Goal: Communication & Community: Share content

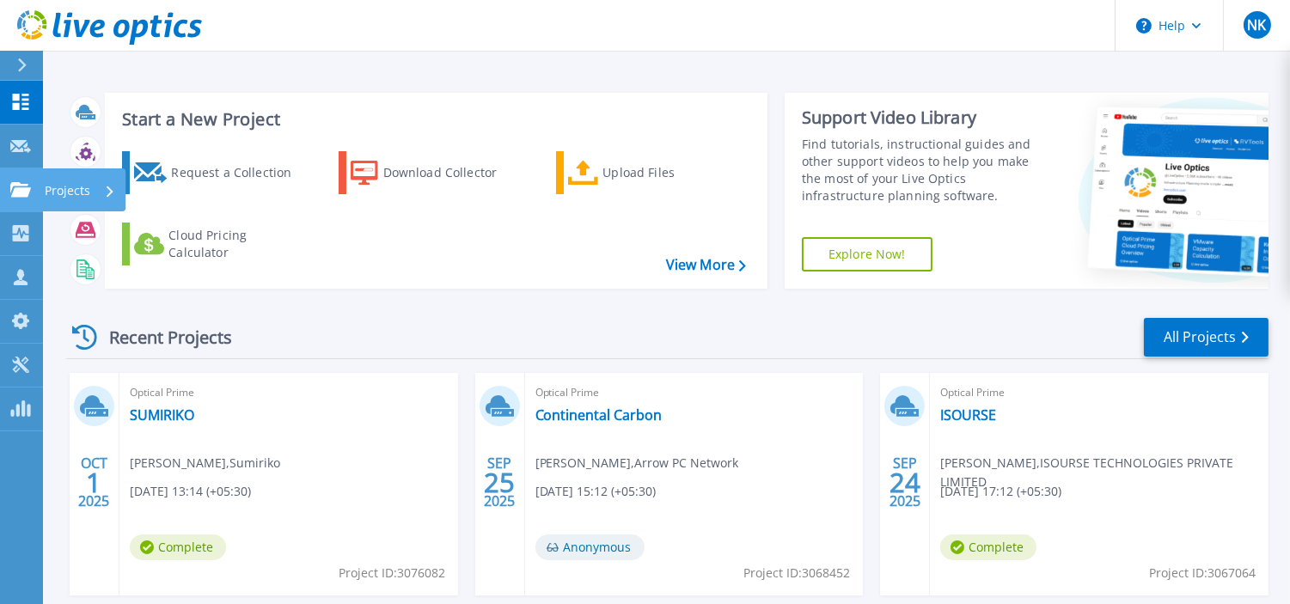
click at [76, 190] on p "Projects" at bounding box center [68, 190] width 46 height 45
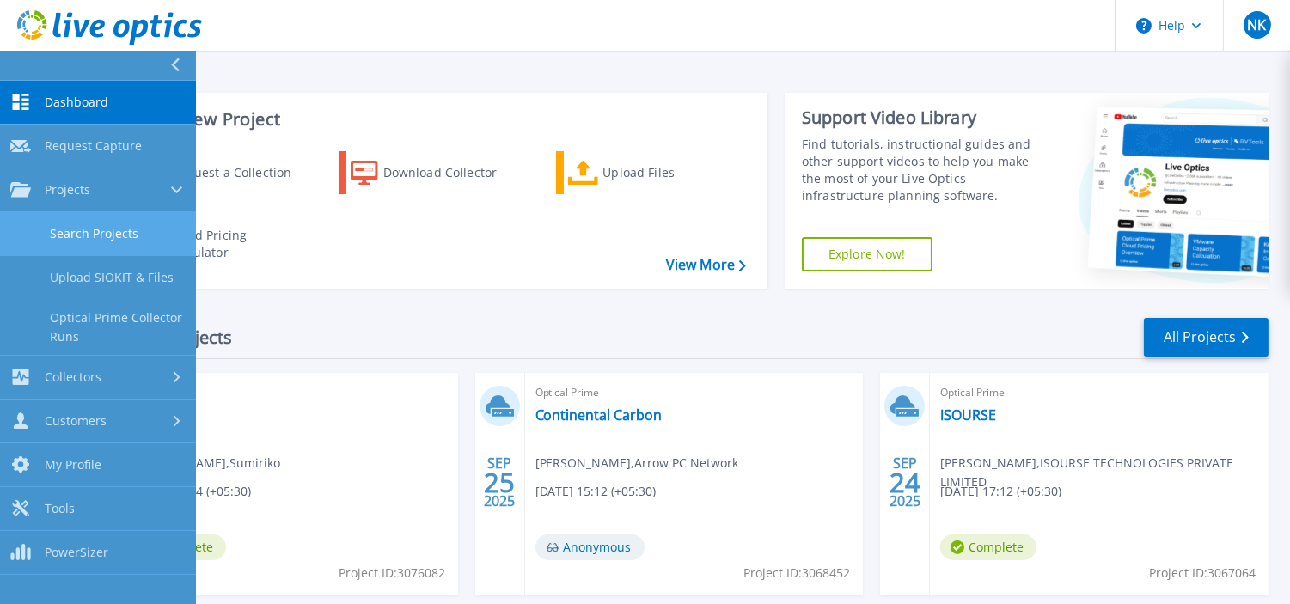
click at [104, 242] on link "Search Projects" at bounding box center [98, 234] width 196 height 44
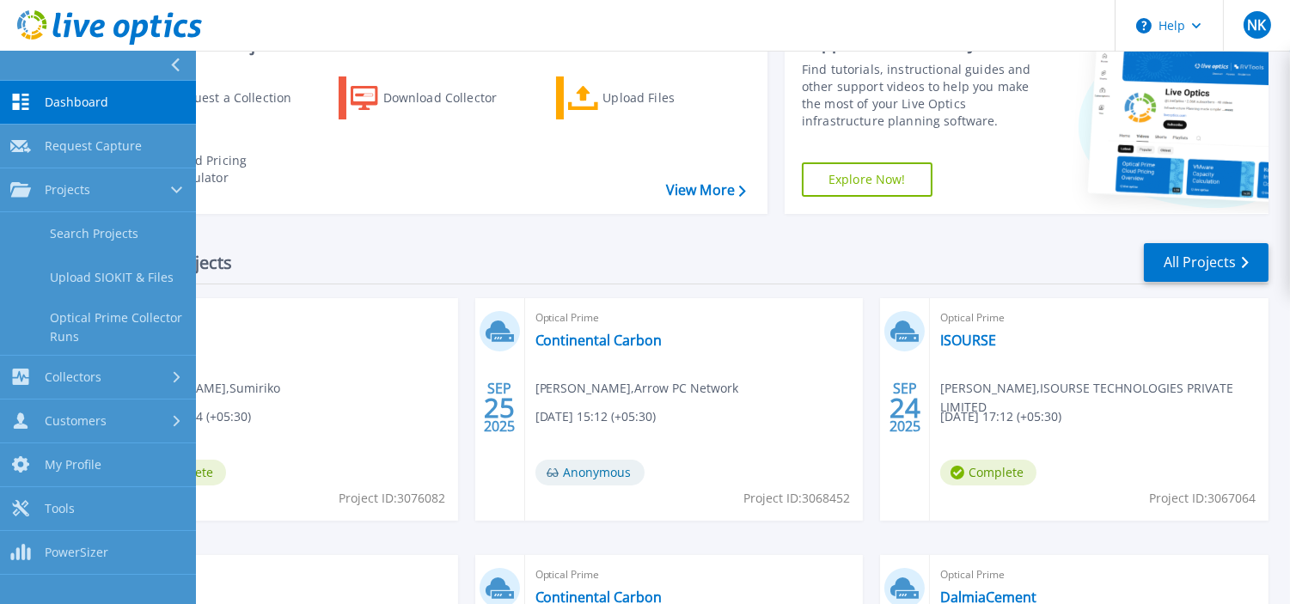
scroll to position [76, 0]
click at [363, 339] on div "Optical Prime SUMIRIKO Brajendra Yadav , Sumiriko 10/01/2025, 13:14 (+05:30) Co…" at bounding box center [288, 408] width 339 height 223
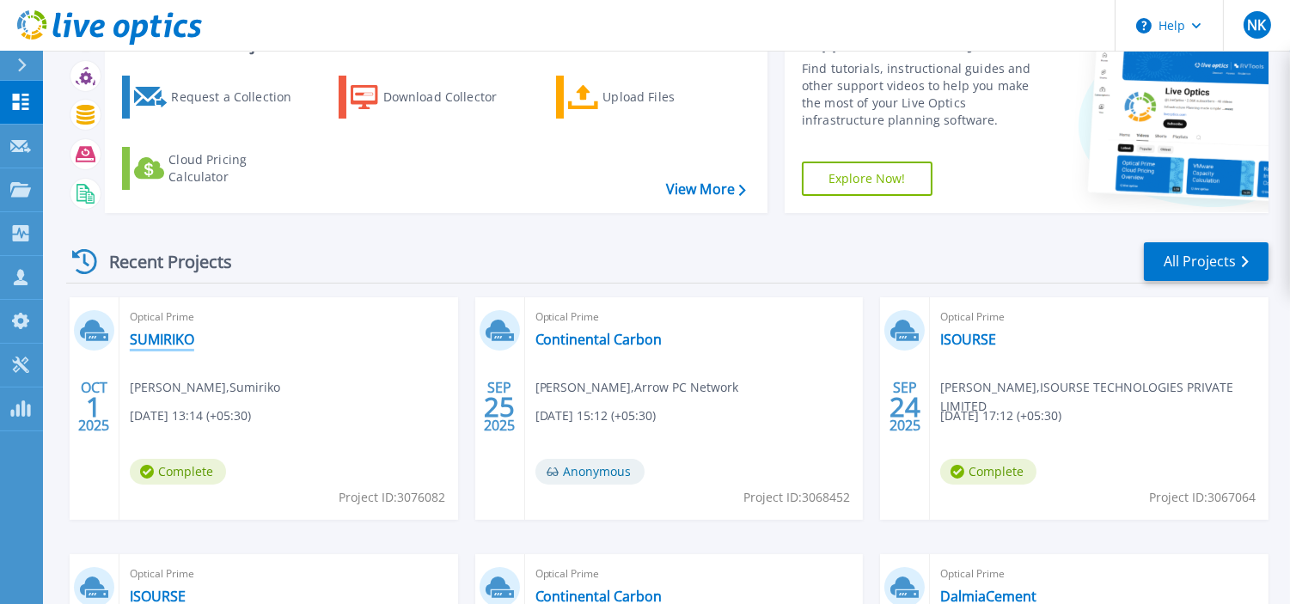
click at [173, 338] on link "SUMIRIKO" at bounding box center [162, 339] width 64 height 17
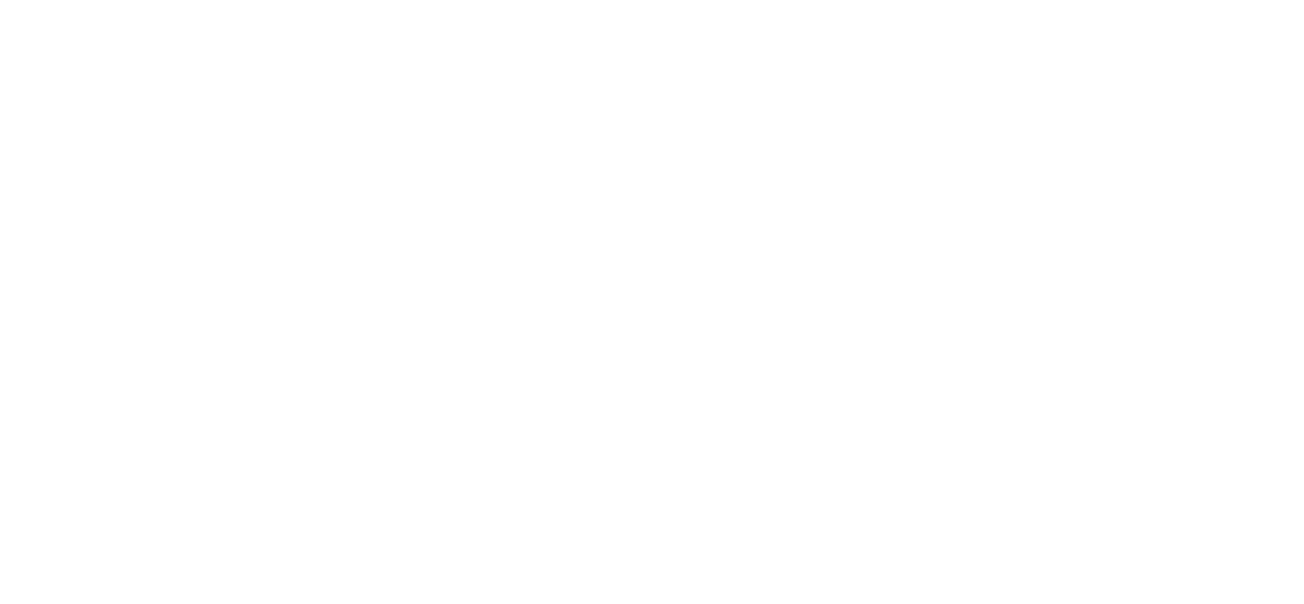
scroll to position [0, 0]
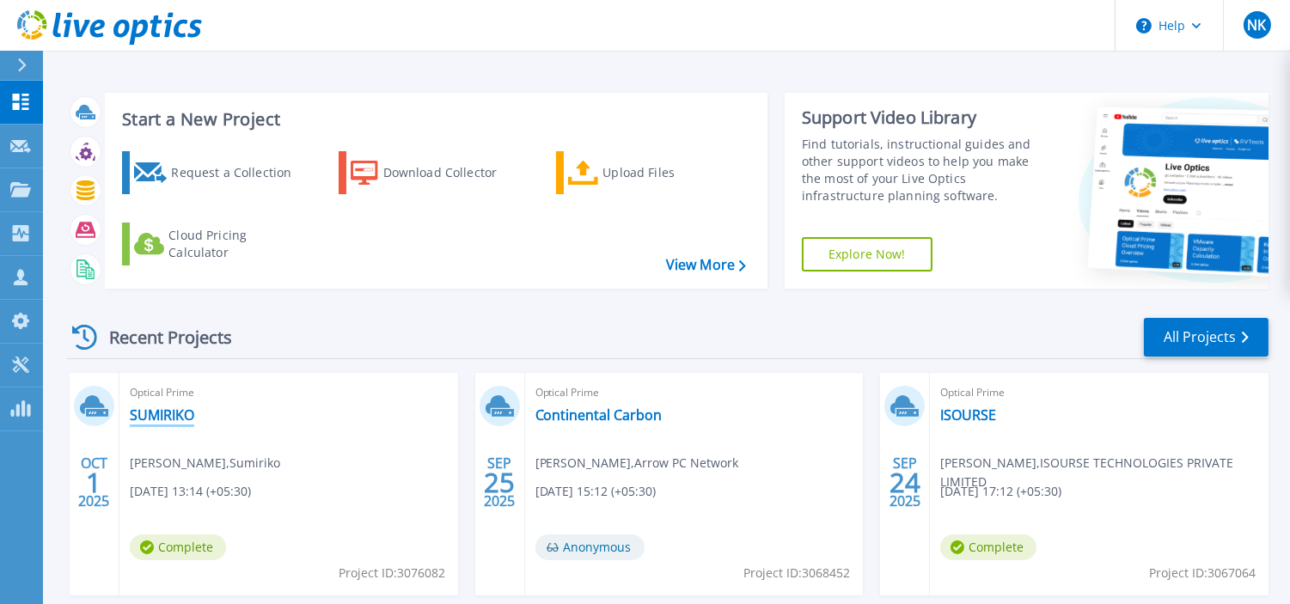
click at [155, 410] on link "SUMIRIKO" at bounding box center [162, 415] width 64 height 17
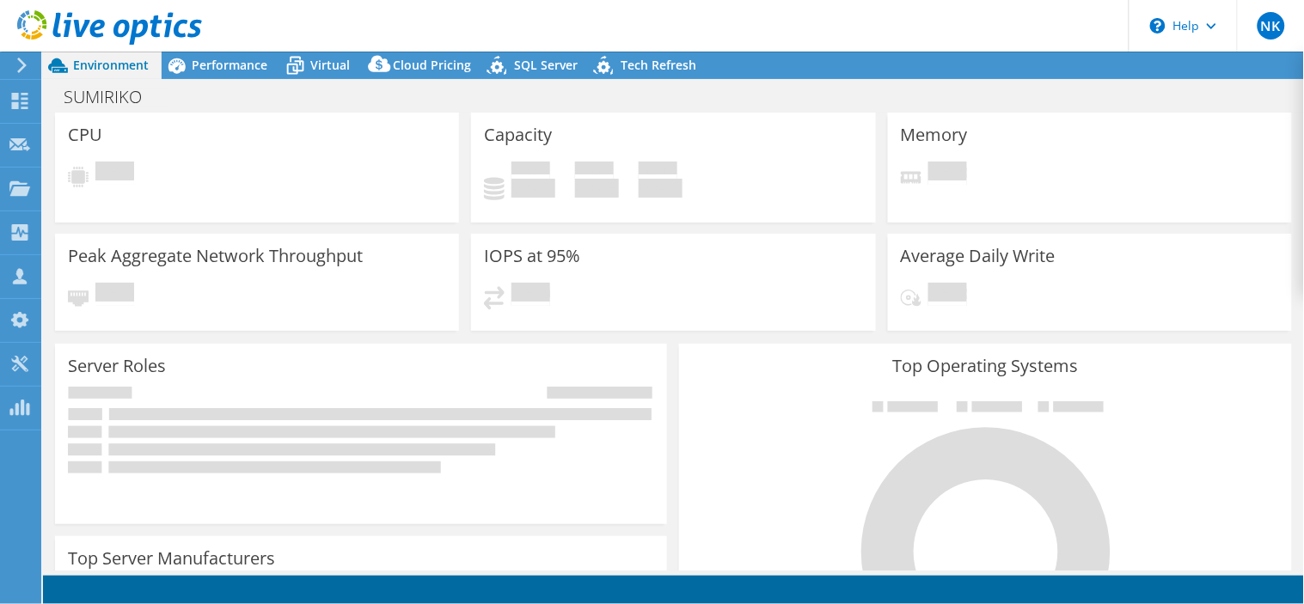
select select "USD"
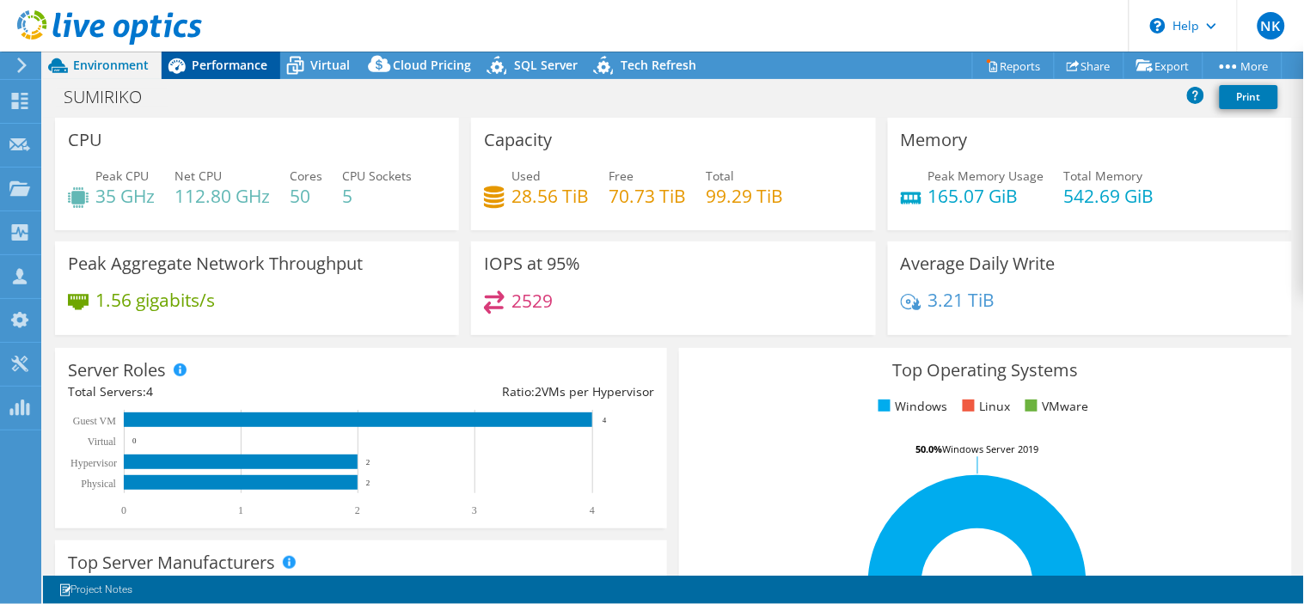
click at [233, 63] on span "Performance" at bounding box center [230, 65] width 76 height 16
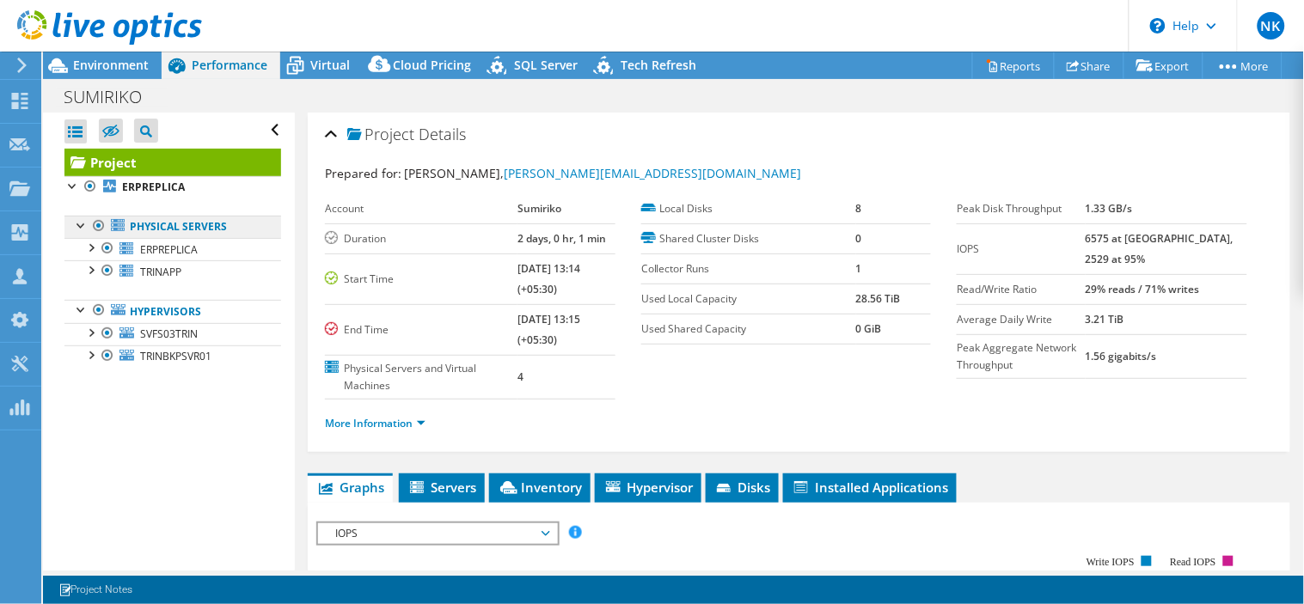
click at [161, 225] on link "Physical Servers" at bounding box center [172, 227] width 217 height 22
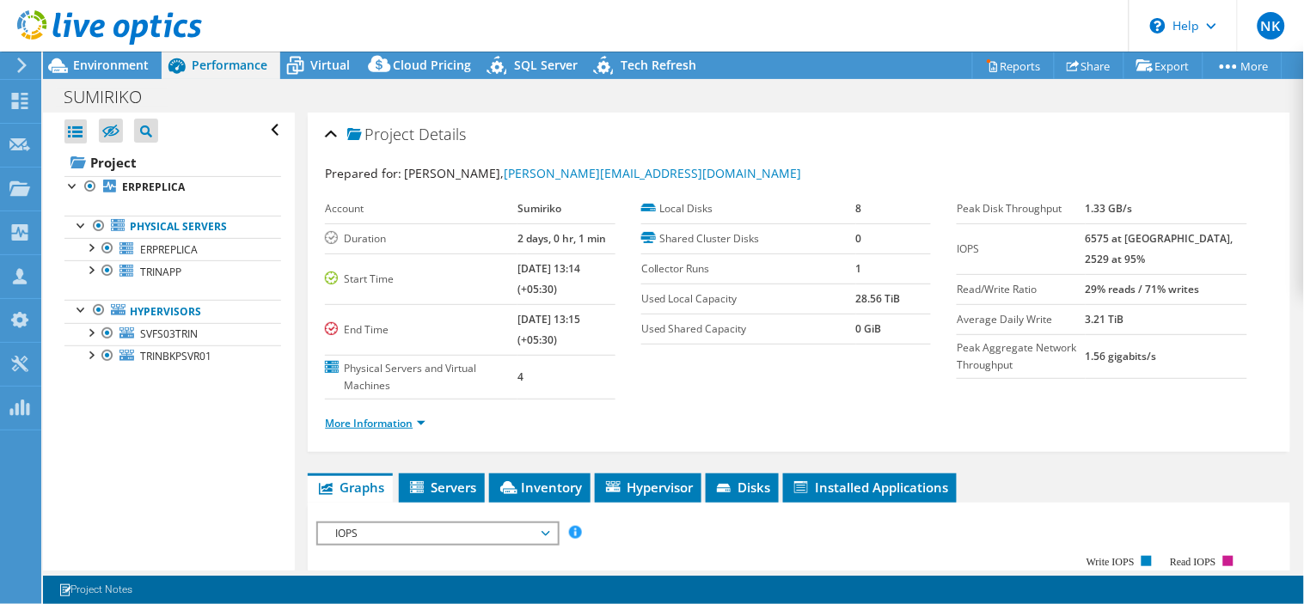
click at [406, 421] on link "More Information" at bounding box center [375, 423] width 101 height 15
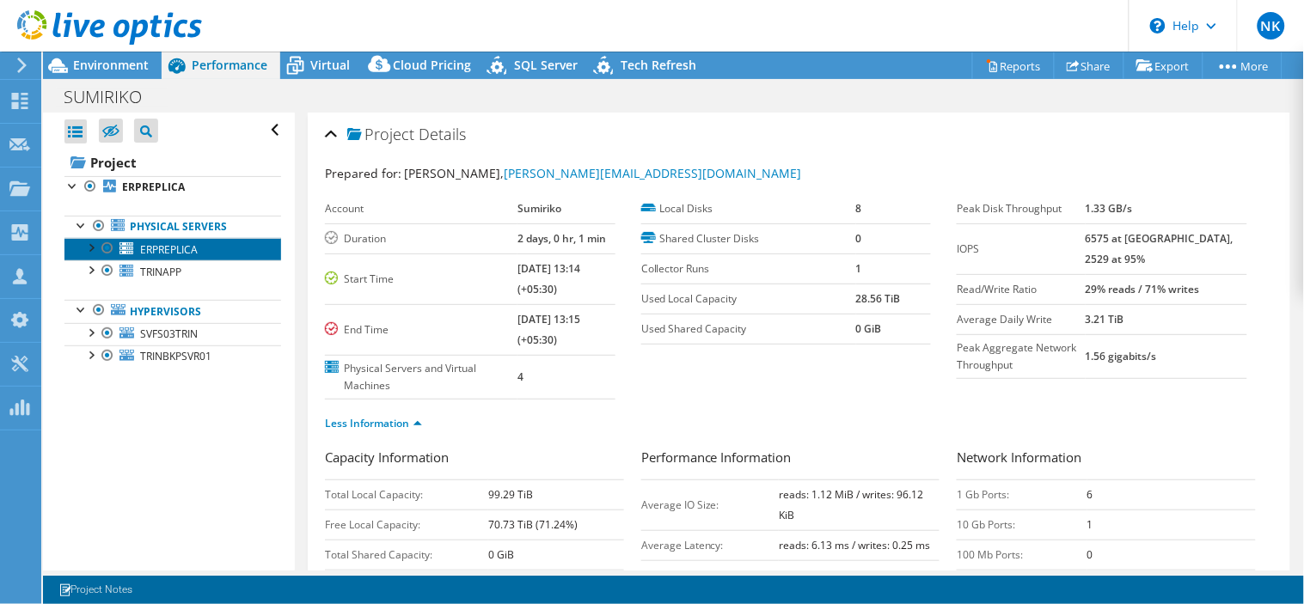
click at [159, 252] on span "ERPREPLICA" at bounding box center [169, 249] width 58 height 15
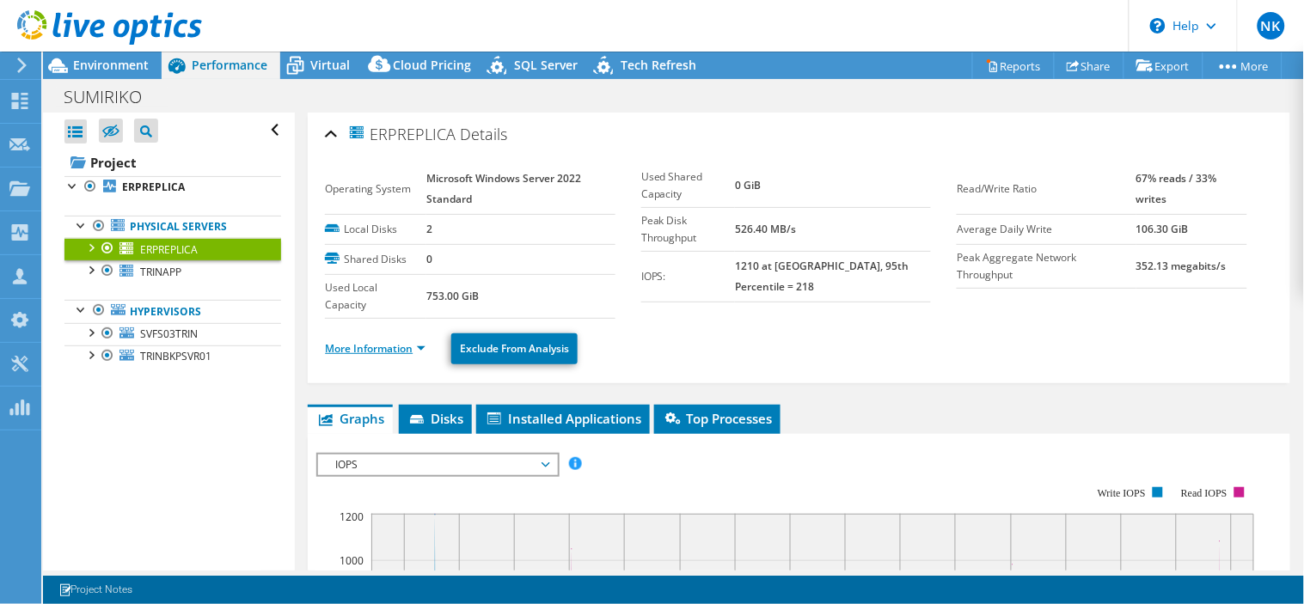
click at [419, 347] on link "More Information" at bounding box center [375, 348] width 101 height 15
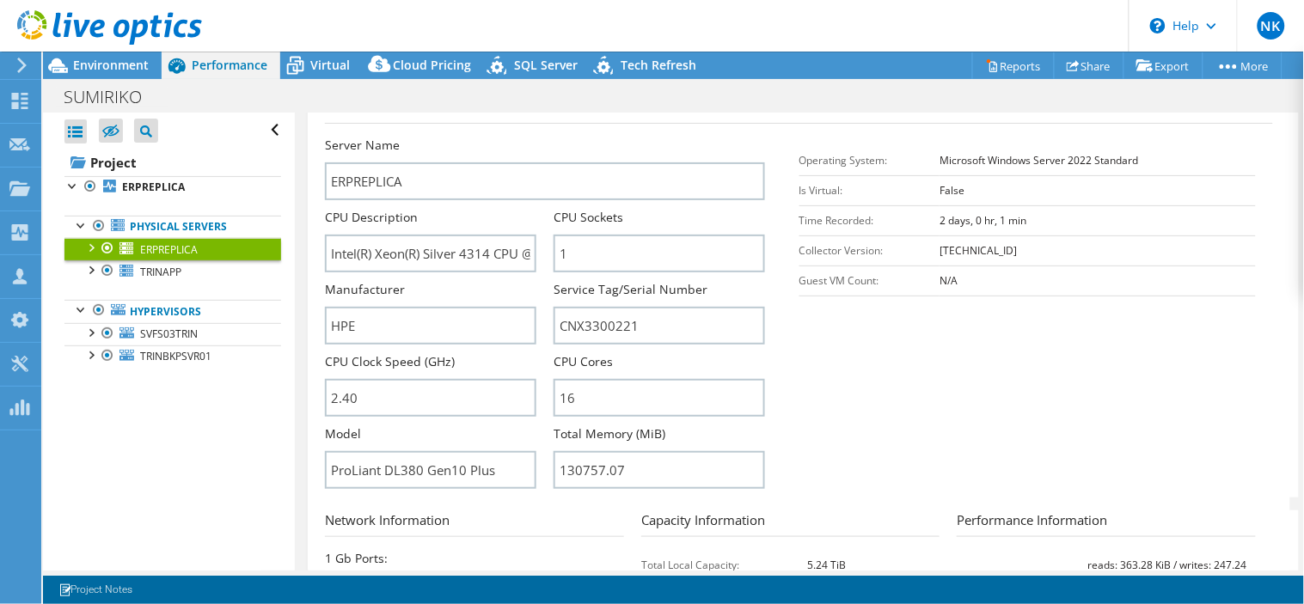
scroll to position [296, 0]
drag, startPoint x: 647, startPoint y: 327, endPoint x: 547, endPoint y: 320, distance: 100.8
click at [547, 136] on div "Server Name ERPREPLICA CPU Description Intel(R) Xeon(R) Silver 4314 CPU @ 2.40G…" at bounding box center [553, 136] width 456 height 0
click at [157, 271] on span "TRINAPP" at bounding box center [160, 272] width 41 height 15
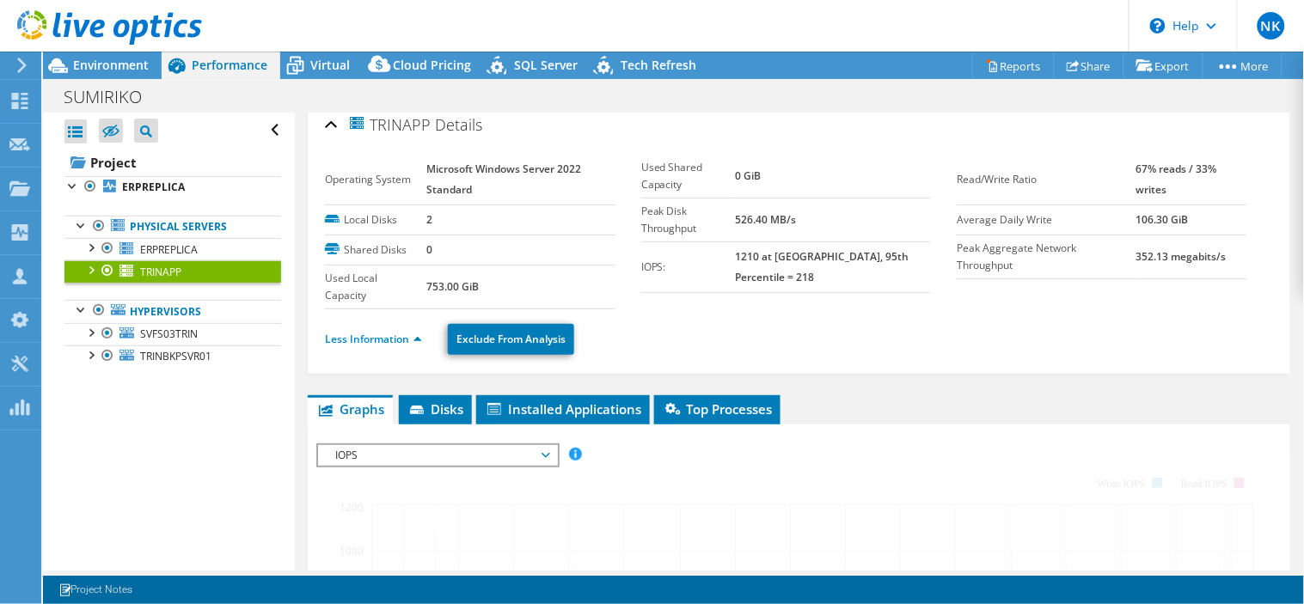
scroll to position [0, 0]
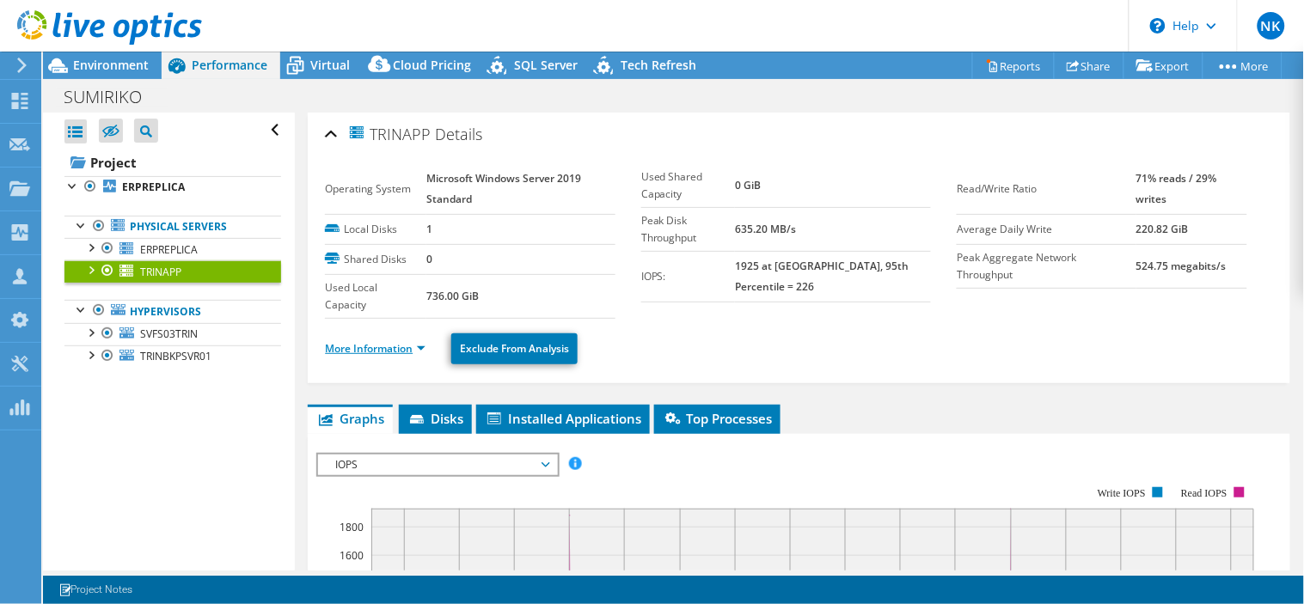
click at [392, 346] on link "More Information" at bounding box center [375, 348] width 101 height 15
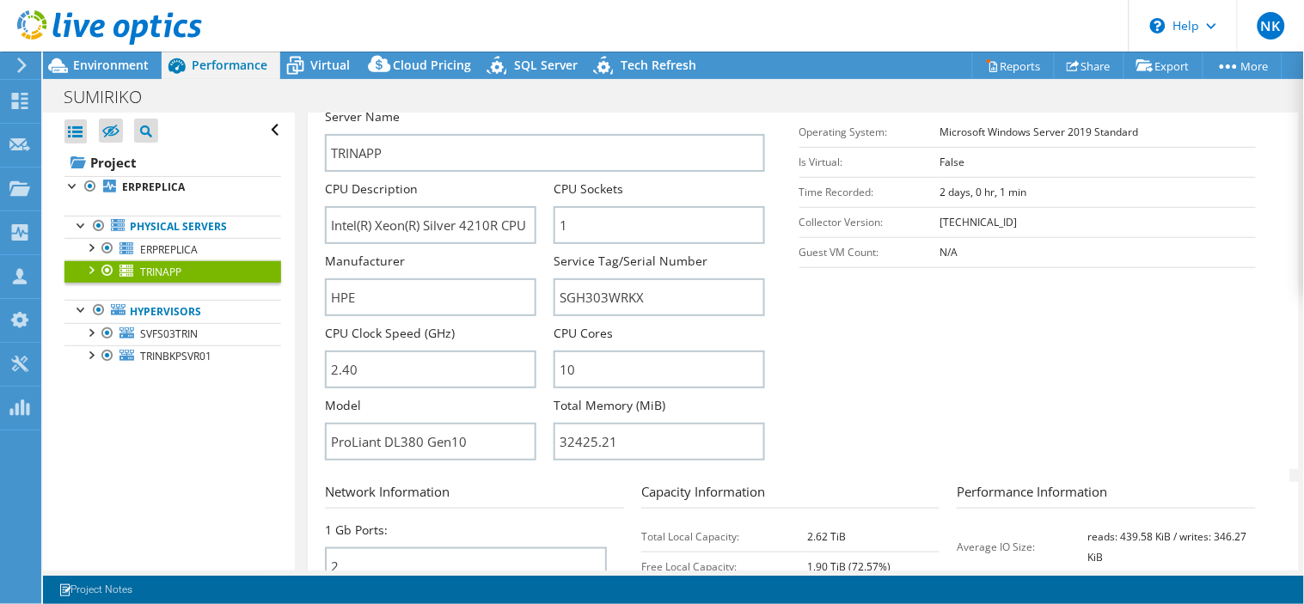
scroll to position [324, 0]
drag, startPoint x: 649, startPoint y: 294, endPoint x: 517, endPoint y: 292, distance: 131.5
click at [517, 107] on div "Server Name TRINAPP CPU Description Intel(R) Xeon(R) Silver 4210R CPU @ 2.40GHz…" at bounding box center [553, 107] width 456 height 0
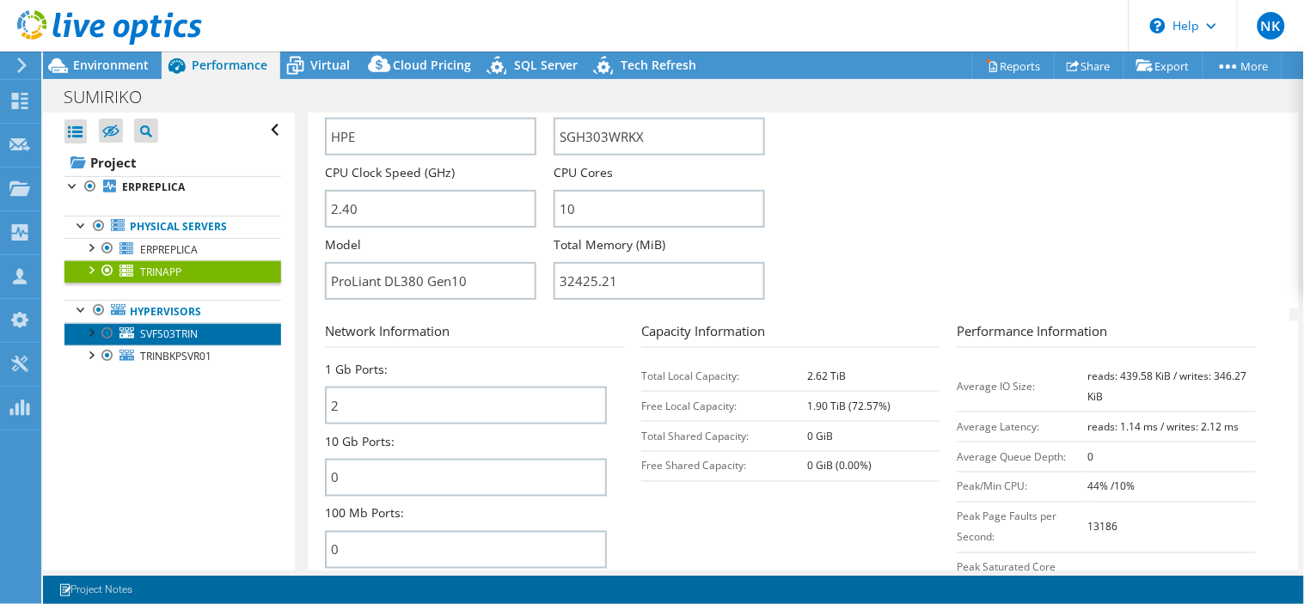
click at [167, 331] on span "SVFS03TRIN" at bounding box center [169, 334] width 58 height 15
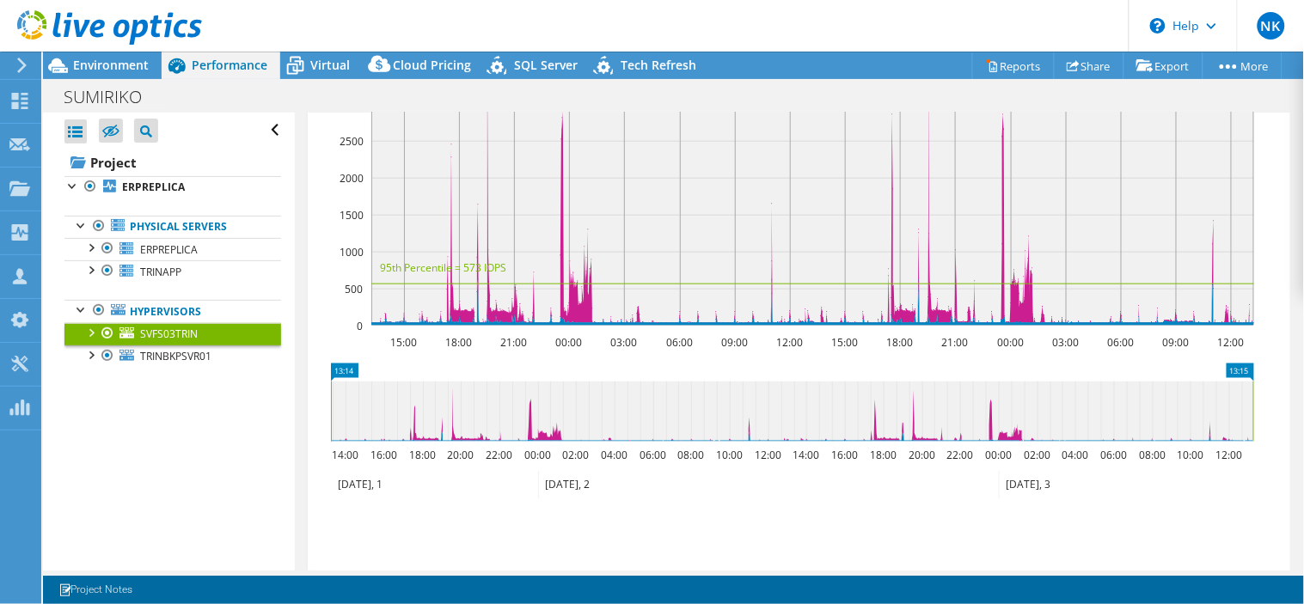
scroll to position [0, 0]
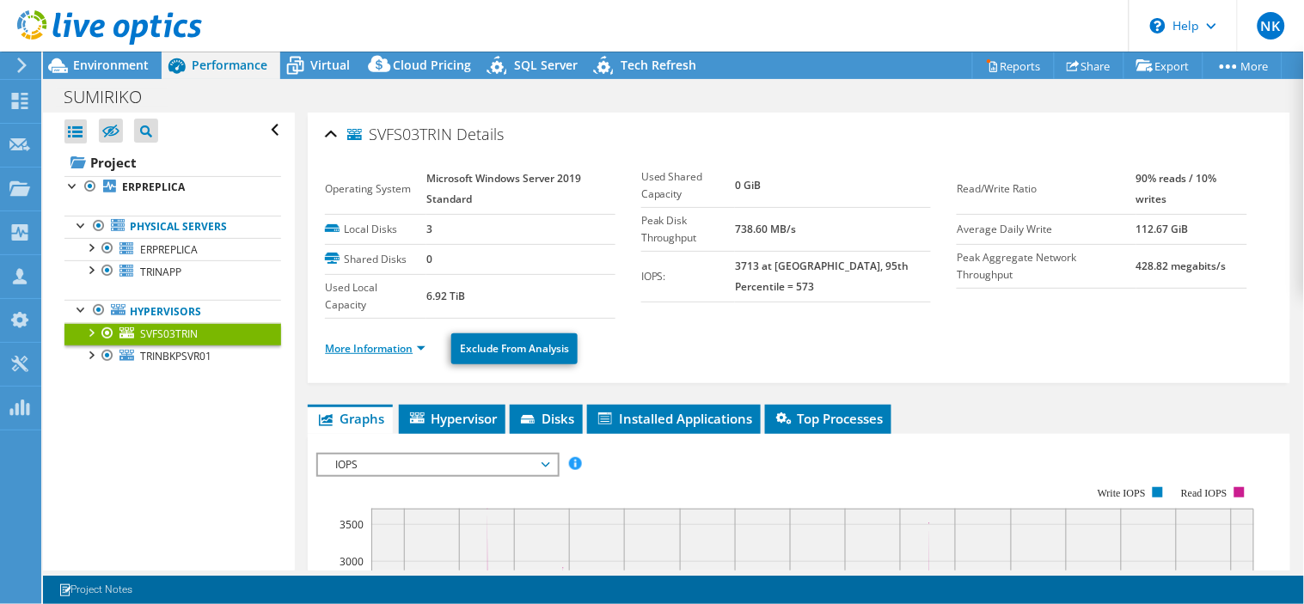
click at [395, 349] on link "More Information" at bounding box center [375, 348] width 101 height 15
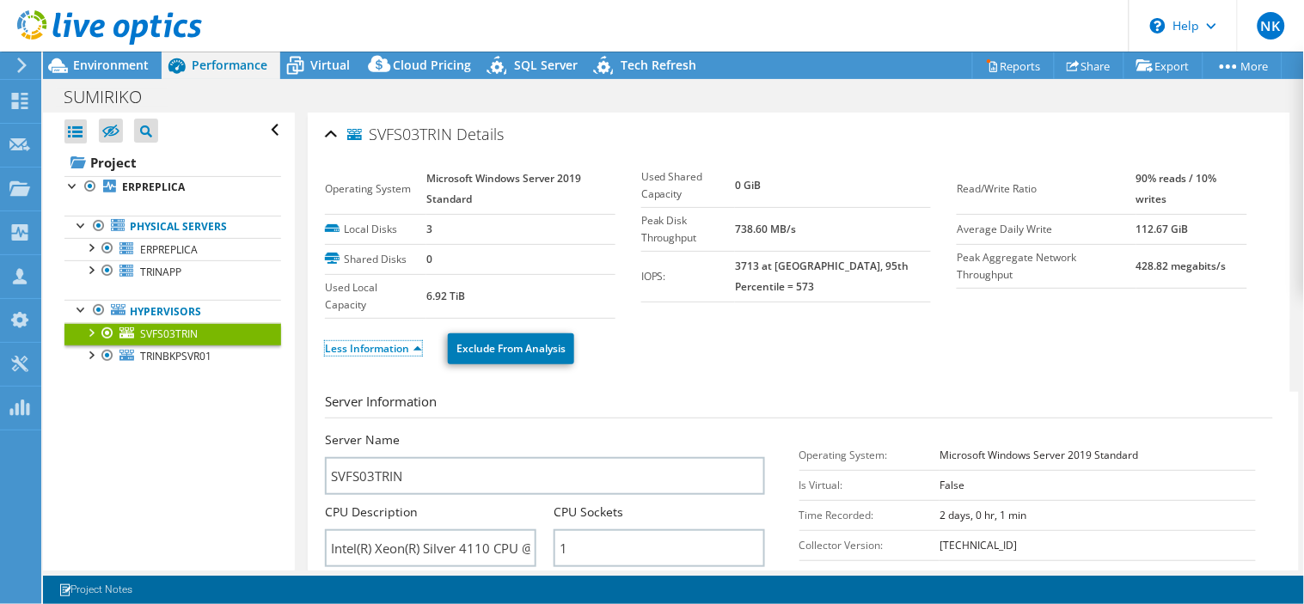
scroll to position [220, 0]
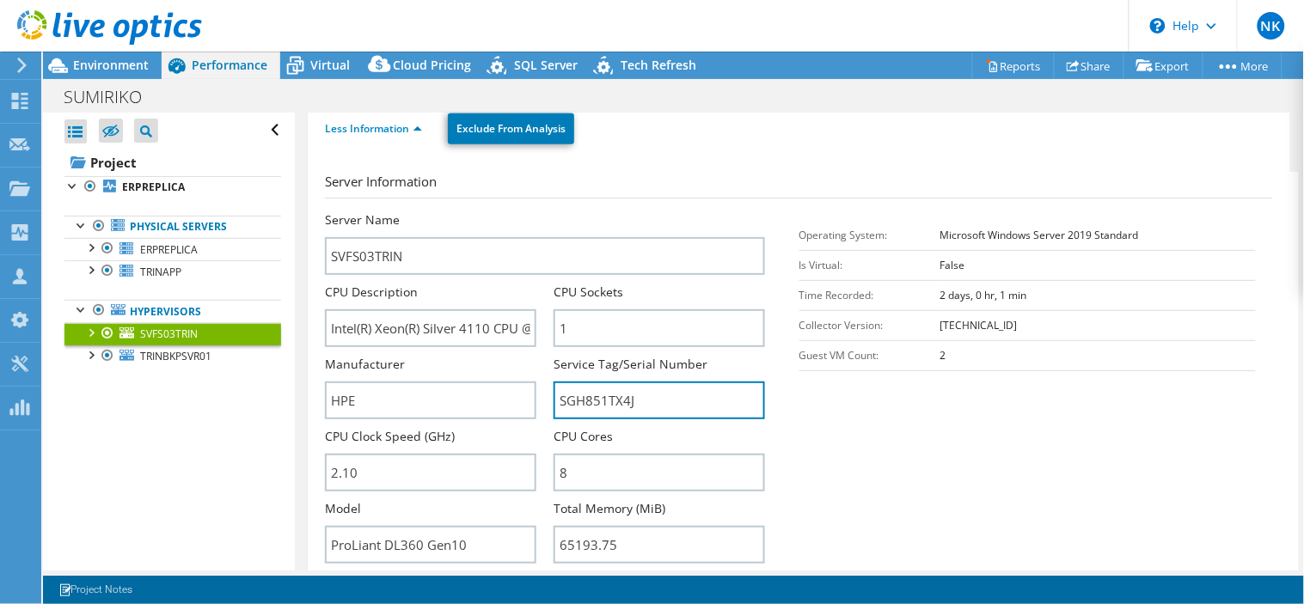
drag, startPoint x: 653, startPoint y: 401, endPoint x: 534, endPoint y: 398, distance: 119.5
click at [534, 211] on div "Server Name SVFS03TRIN CPU Description Intel(R) Xeon(R) Silver 4110 CPU @ 2.10G…" at bounding box center [553, 211] width 456 height 0
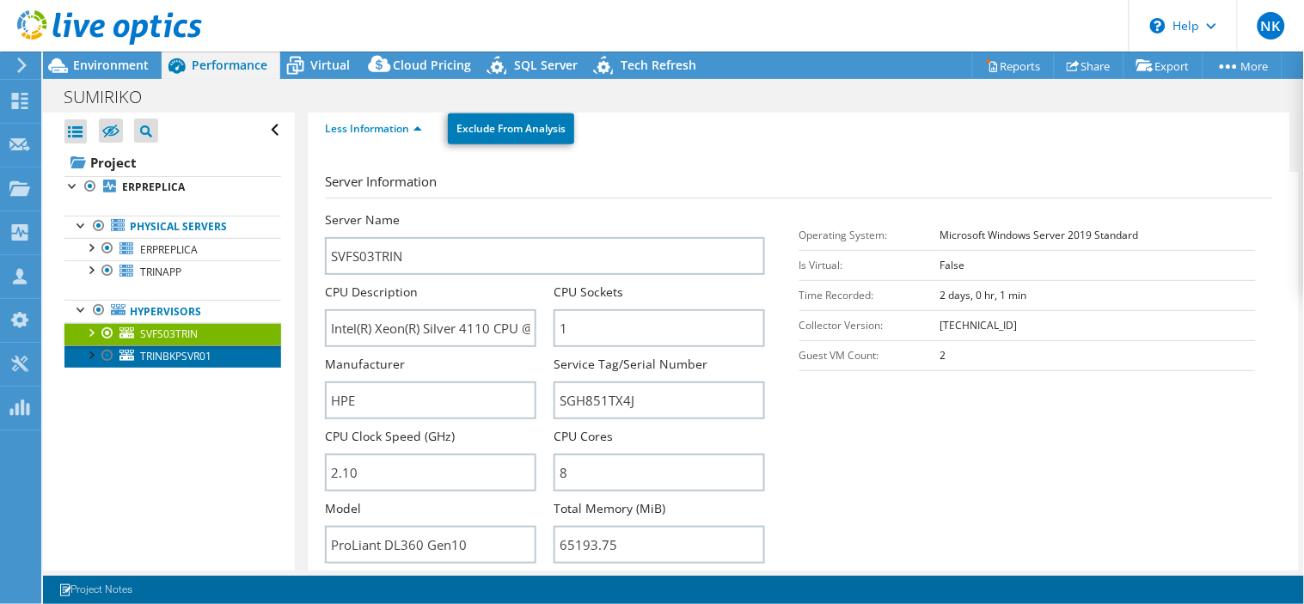
click at [182, 356] on span "TRINBKPSVR01" at bounding box center [175, 356] width 71 height 15
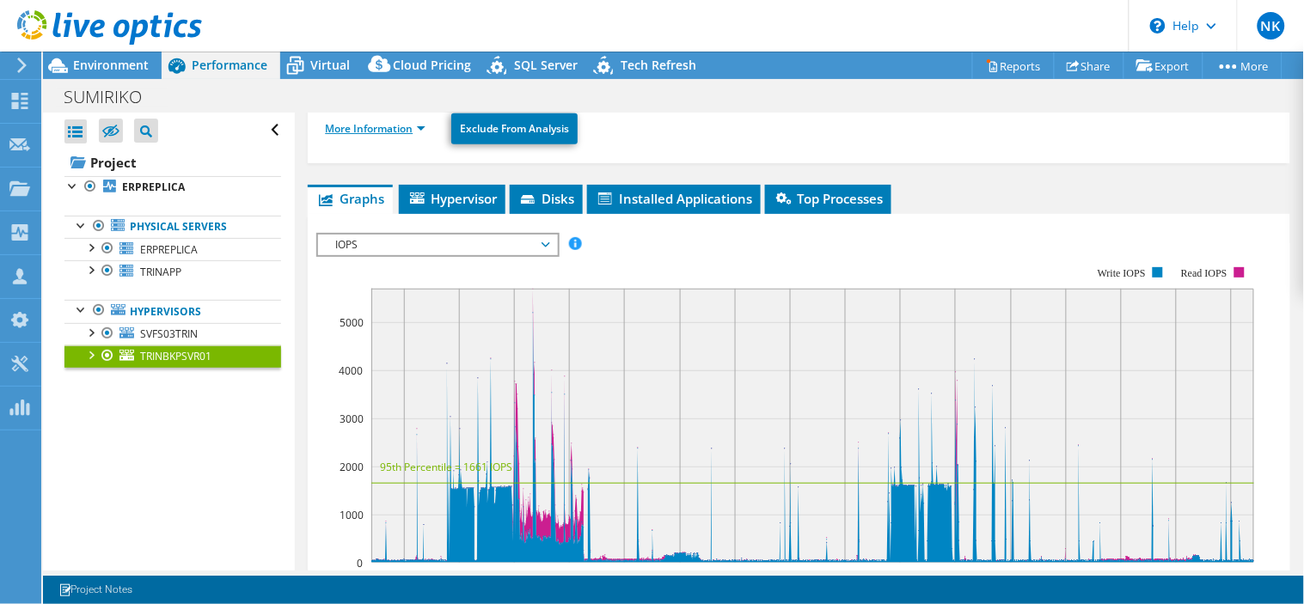
click at [392, 131] on link "More Information" at bounding box center [375, 128] width 101 height 15
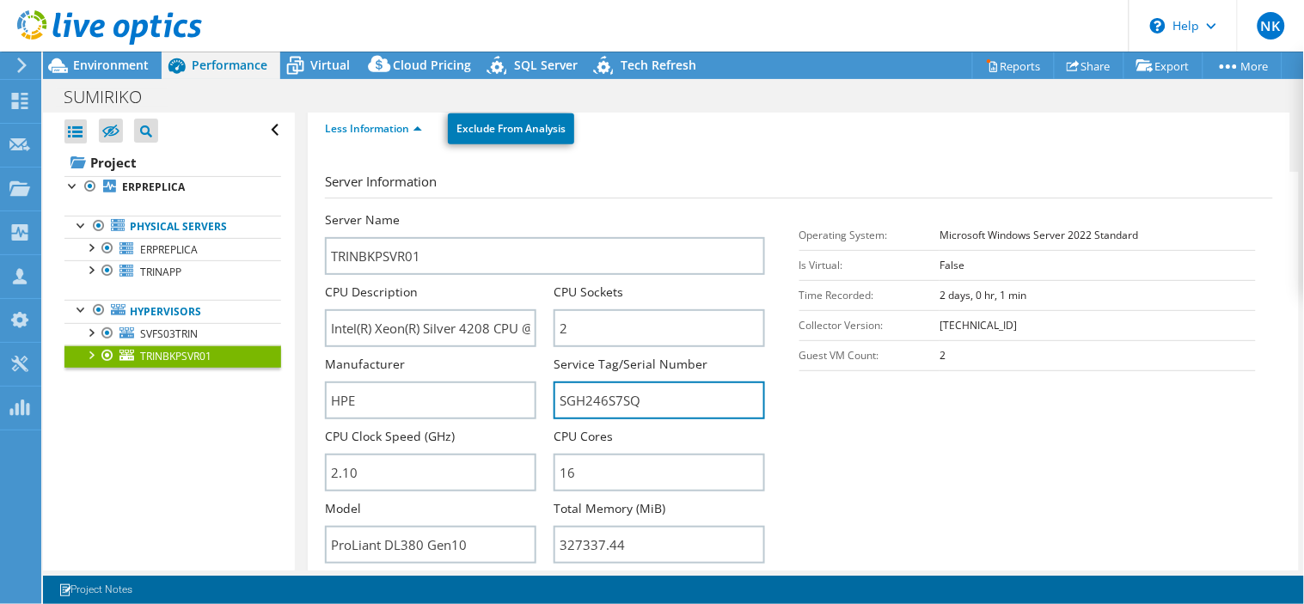
drag, startPoint x: 663, startPoint y: 400, endPoint x: 529, endPoint y: 364, distance: 138.9
click at [529, 211] on div "Server Name TRINBKPSVR01 CPU Description Intel(R) Xeon(R) Silver 4208 CPU @ 2.1…" at bounding box center [553, 211] width 456 height 0
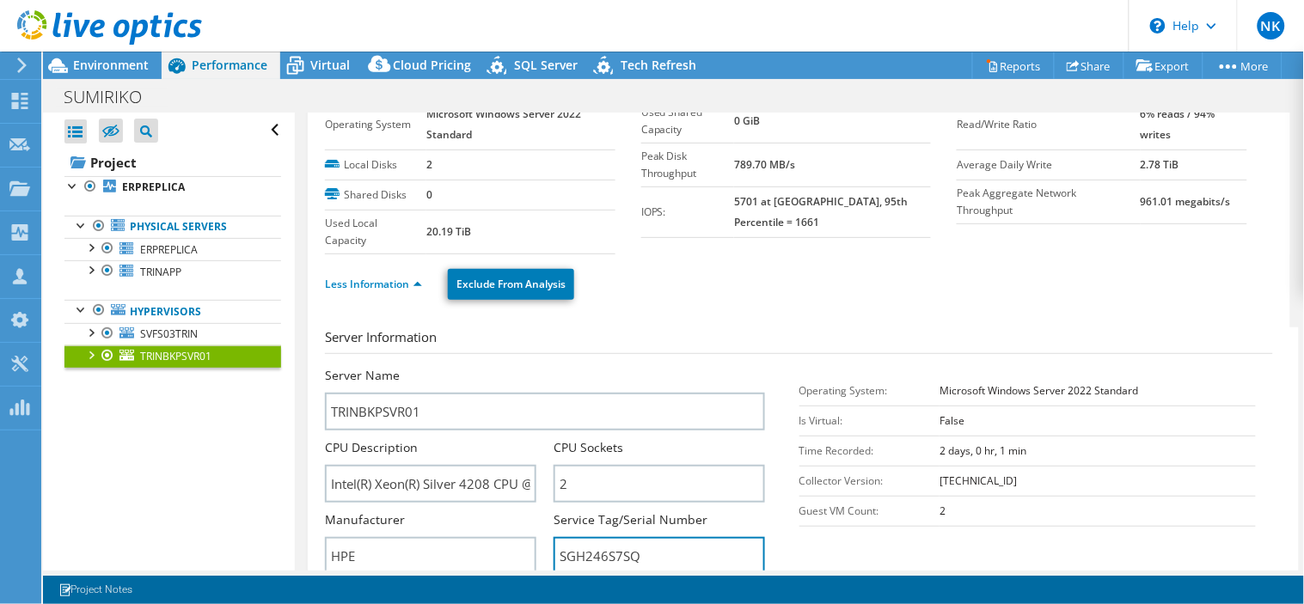
scroll to position [0, 0]
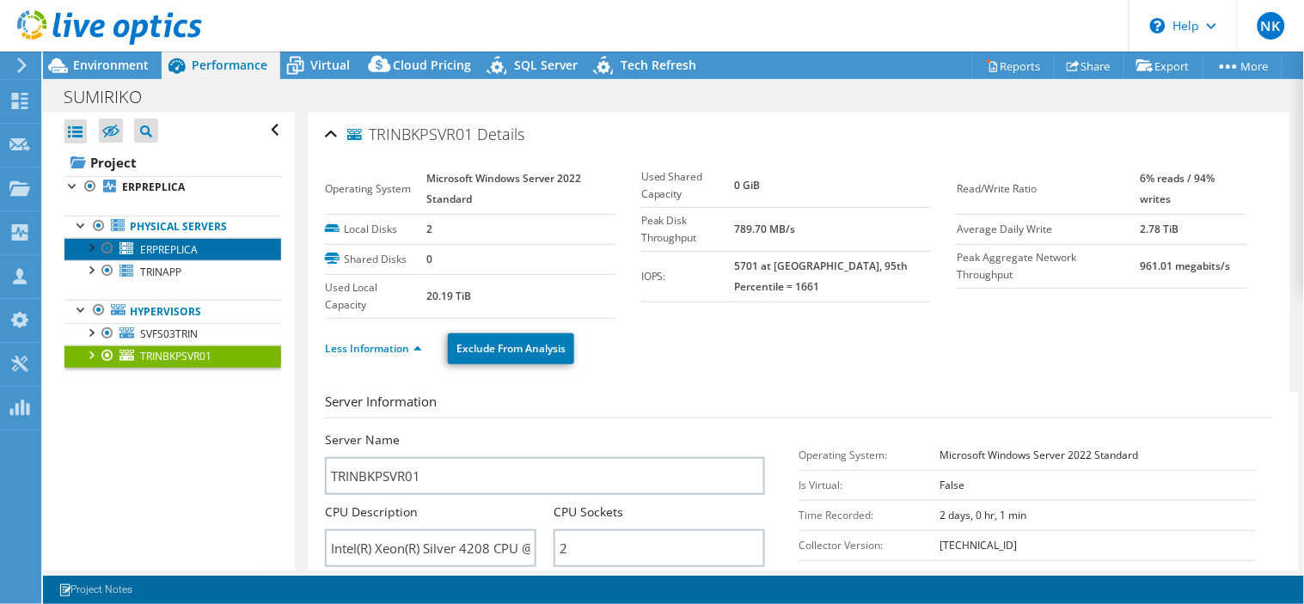
click at [184, 248] on span "ERPREPLICA" at bounding box center [169, 249] width 58 height 15
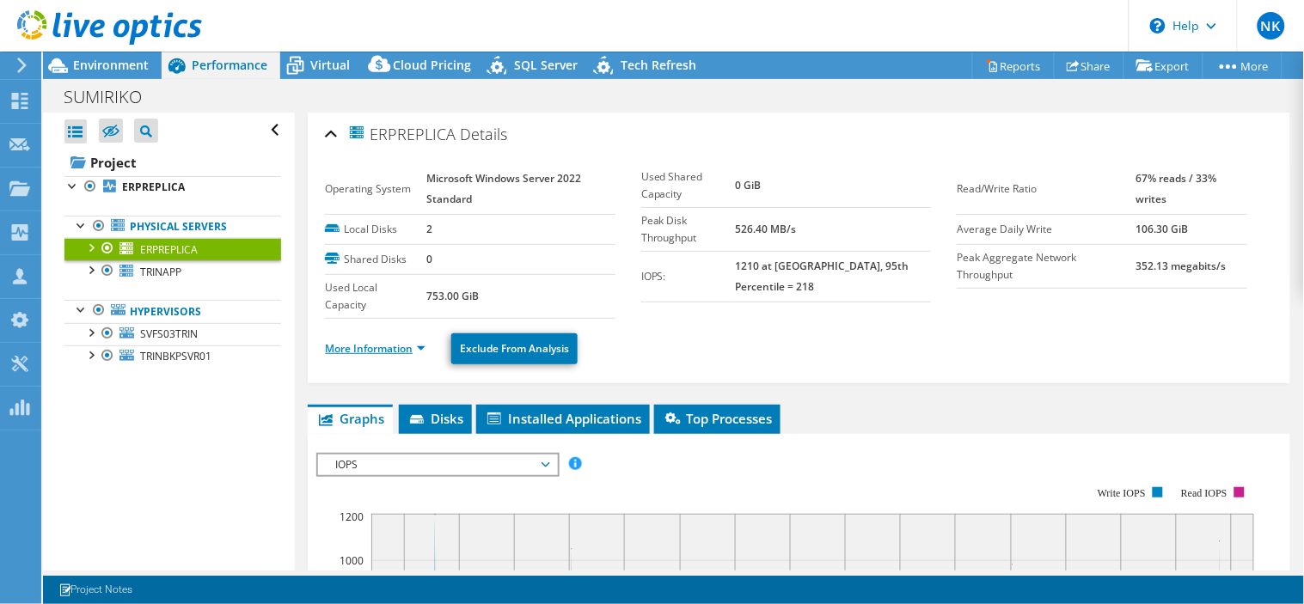
click at [419, 347] on link "More Information" at bounding box center [375, 348] width 101 height 15
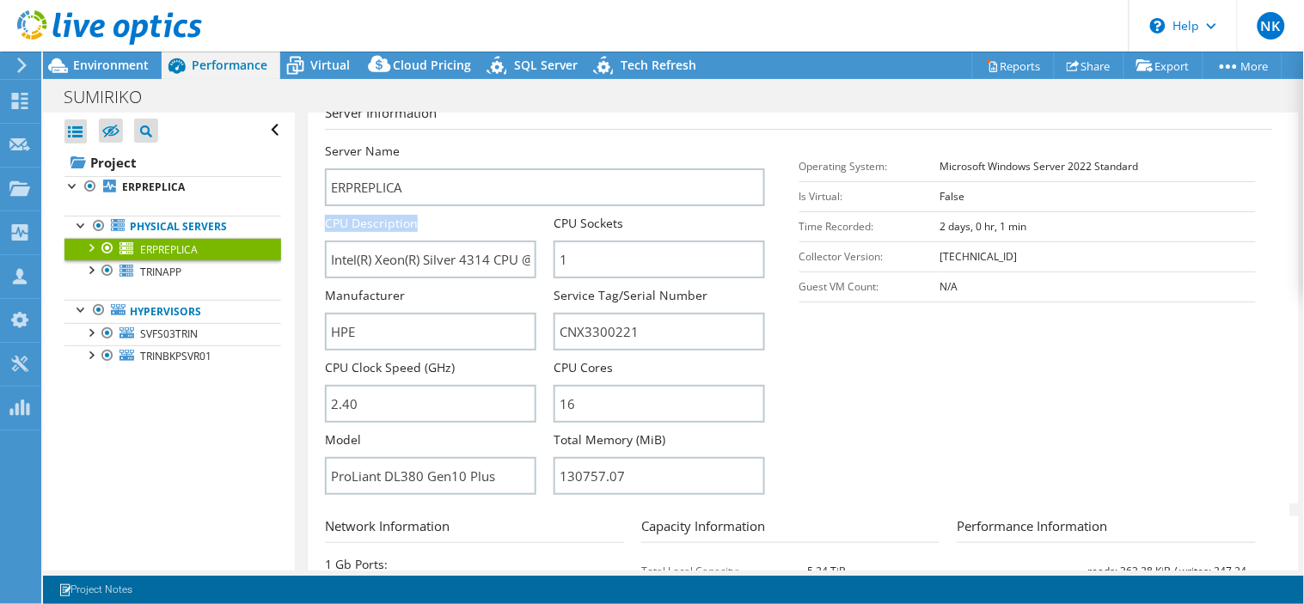
drag, startPoint x: 418, startPoint y: 221, endPoint x: 325, endPoint y: 215, distance: 93.0
click at [325, 215] on div "CPU Description Intel(R) Xeon(R) Silver 4314 CPU @ 2.40GHz" at bounding box center [430, 247] width 211 height 64
copy label "CPU Description"
drag, startPoint x: 623, startPoint y: 217, endPoint x: 552, endPoint y: 220, distance: 71.4
click at [553, 220] on div "CPU Sockets 1" at bounding box center [658, 247] width 211 height 64
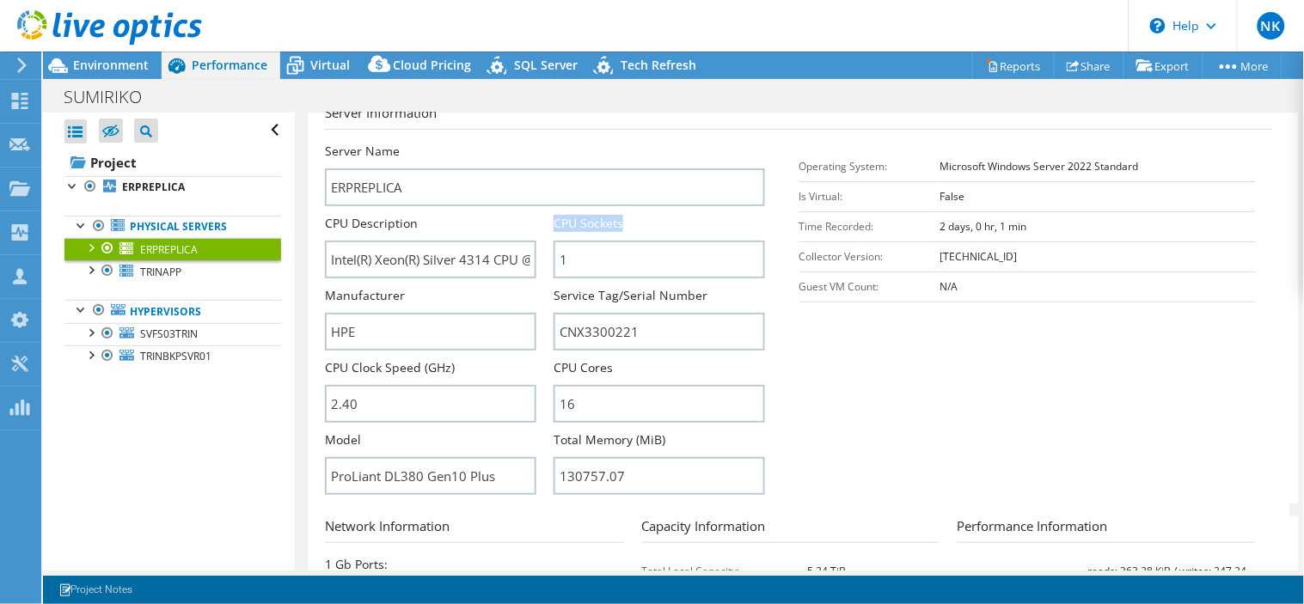
copy label "CPU Sockets"
click at [454, 366] on div "CPU Clock Speed (GHz) 2.40" at bounding box center [430, 391] width 211 height 64
drag, startPoint x: 454, startPoint y: 366, endPoint x: 324, endPoint y: 364, distance: 129.8
click at [325, 364] on div "CPU Clock Speed (GHz) 2.40" at bounding box center [430, 391] width 211 height 64
copy label "CPU Clock Speed (GHz)"
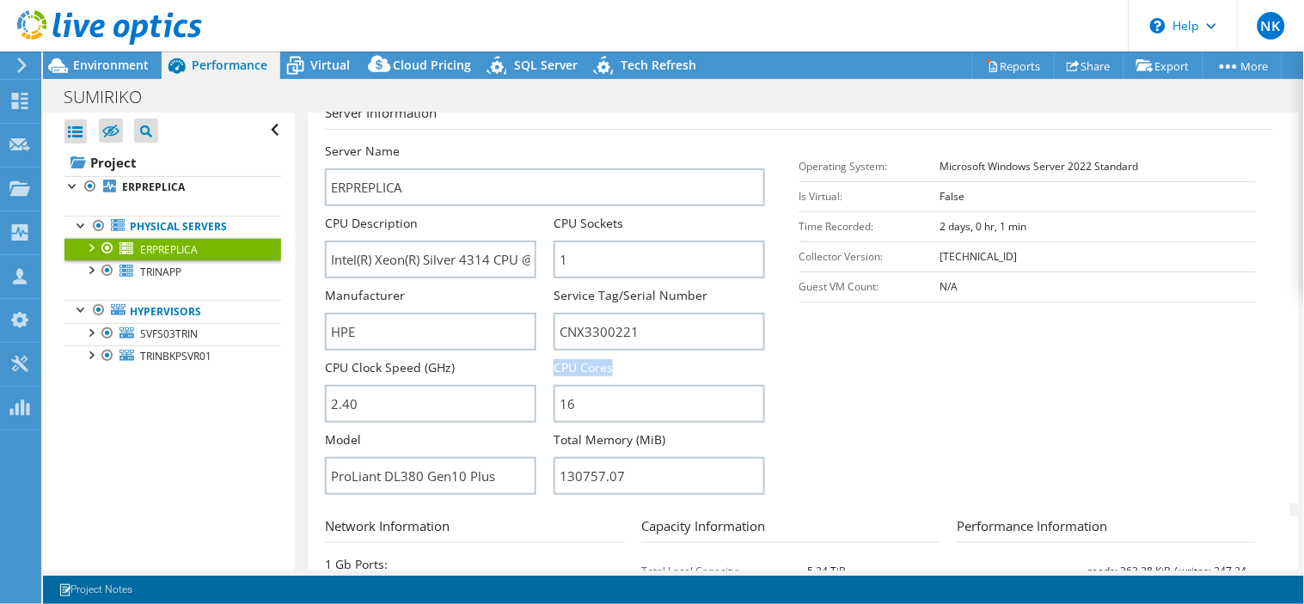
drag, startPoint x: 615, startPoint y: 364, endPoint x: 553, endPoint y: 366, distance: 61.9
click at [553, 366] on div "CPU Cores 16" at bounding box center [658, 391] width 211 height 64
copy label "CPU Cores"
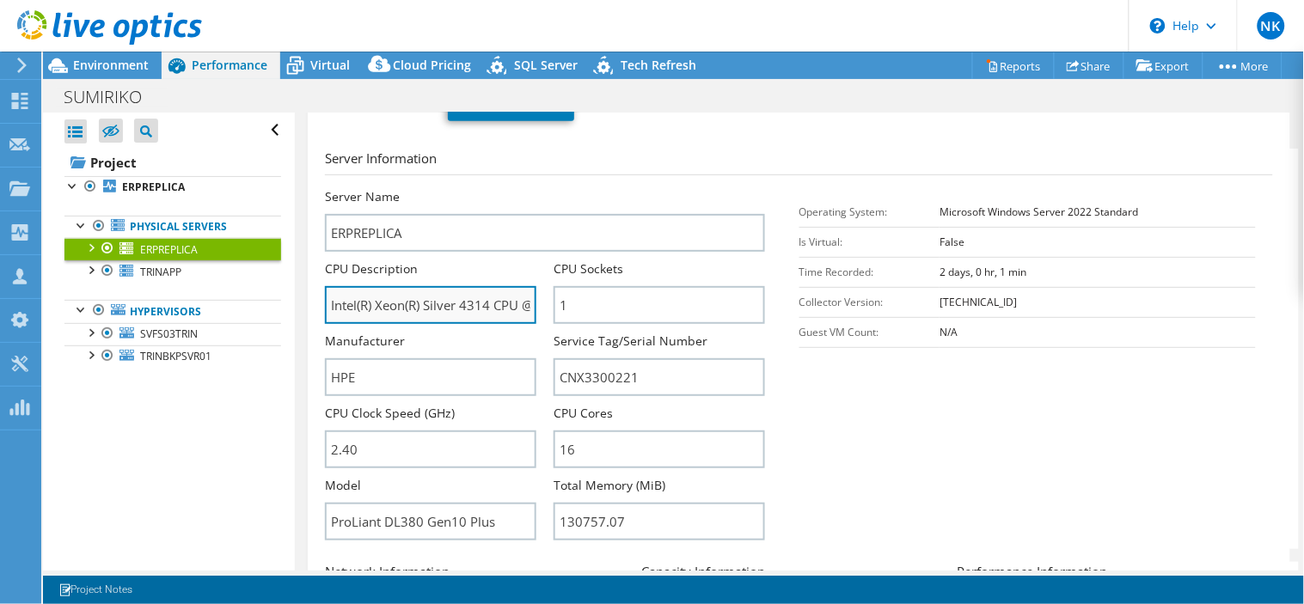
scroll to position [0, 62]
drag, startPoint x: 376, startPoint y: 303, endPoint x: 428, endPoint y: 305, distance: 52.5
click at [428, 305] on input "Intel(R) Xeon(R) Silver 4314 CPU @ 2.40GHz" at bounding box center [430, 305] width 211 height 38
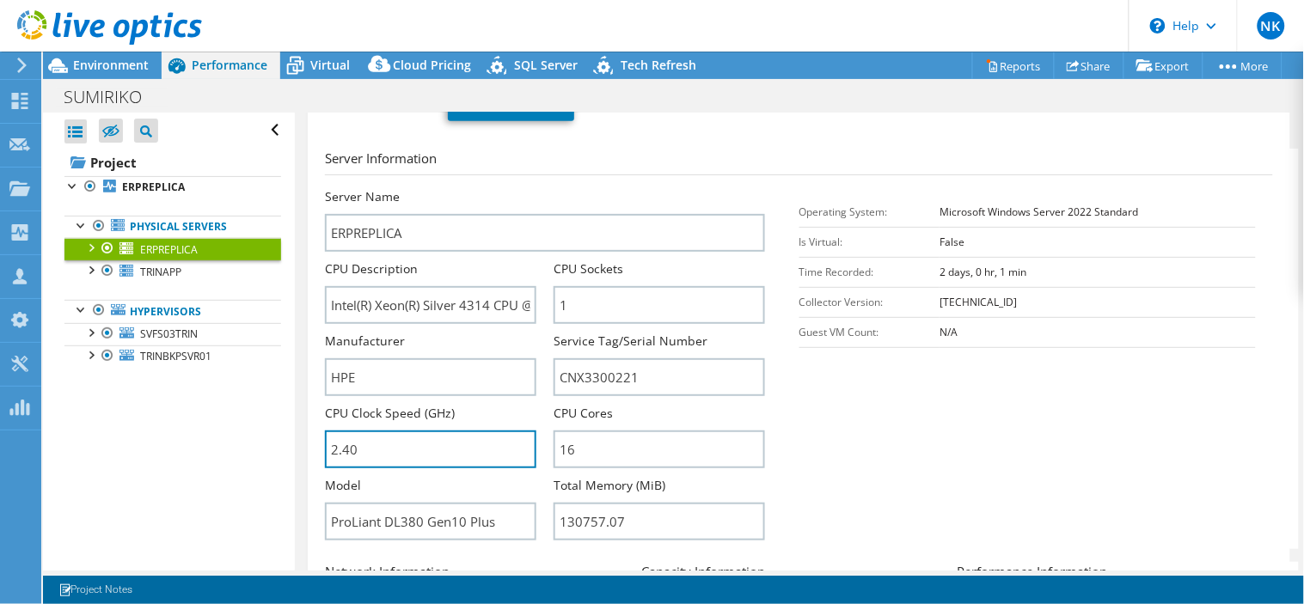
drag, startPoint x: 401, startPoint y: 444, endPoint x: 310, endPoint y: 441, distance: 91.2
click at [310, 441] on div "ERPREPLICA Details Operating System Microsoft Windows Server 2022 Standard Loca…" at bounding box center [799, 412] width 982 height 1086
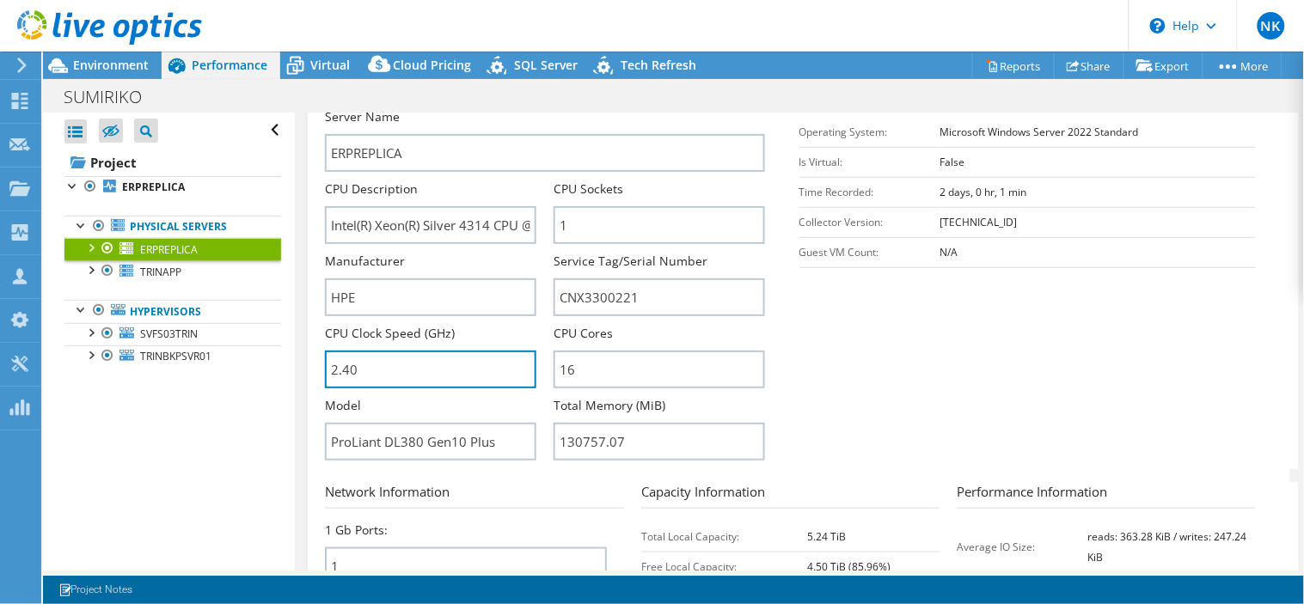
scroll to position [327, 0]
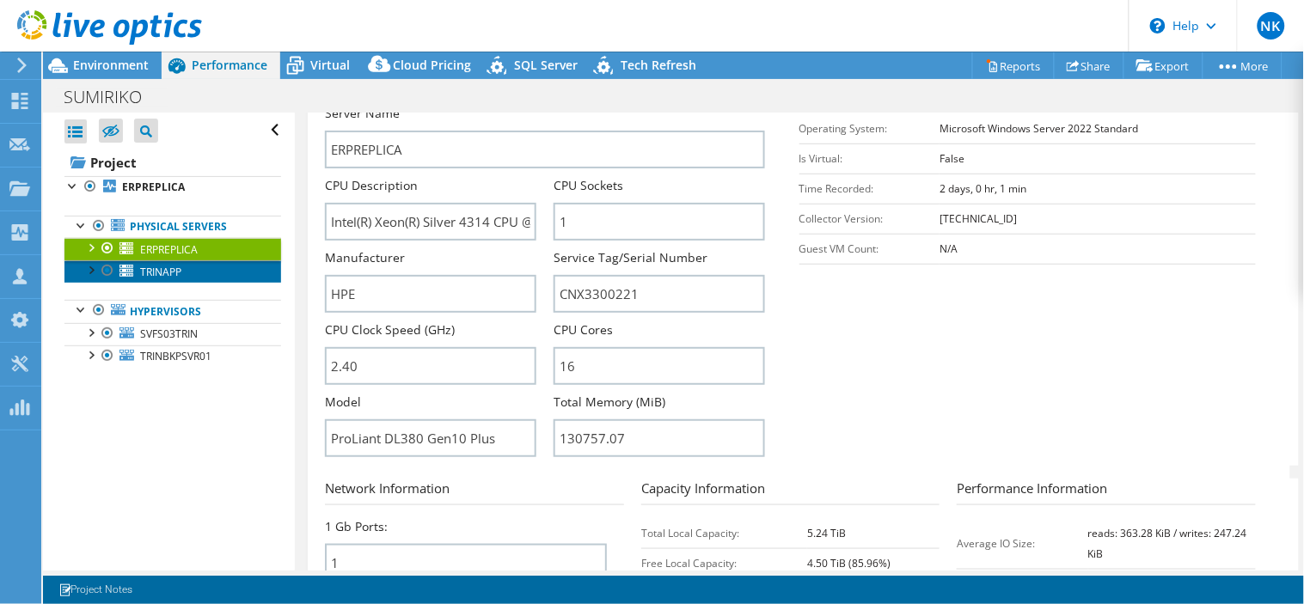
click at [160, 268] on span "TRINAPP" at bounding box center [160, 272] width 41 height 15
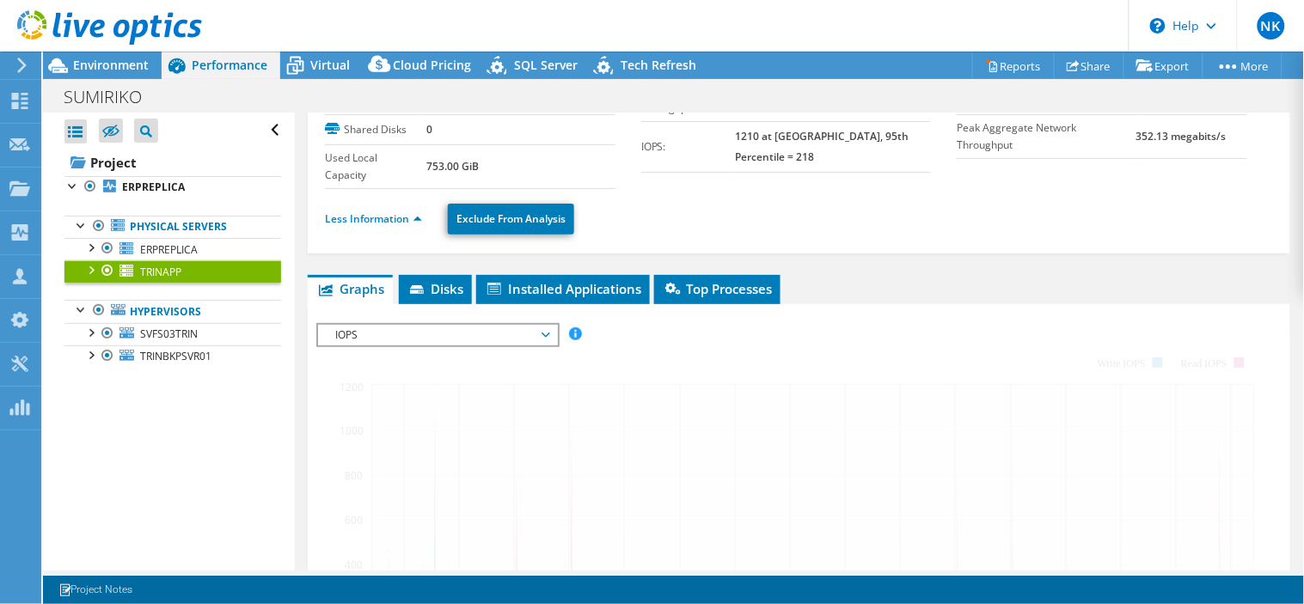
scroll to position [0, 0]
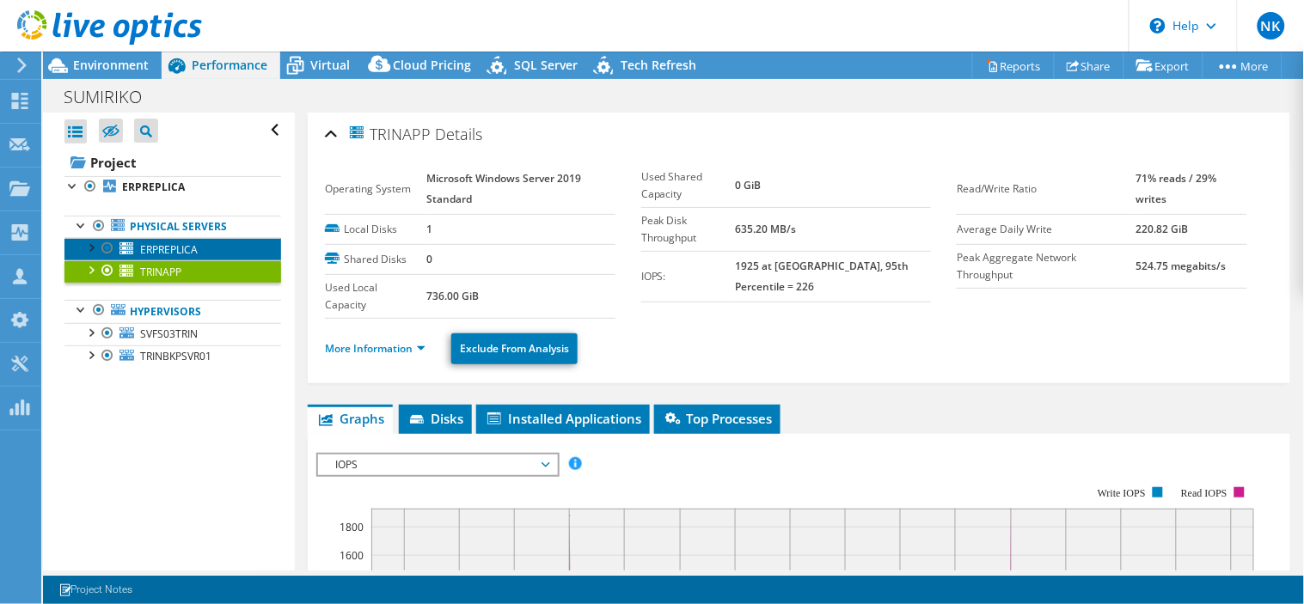
click at [185, 250] on span "ERPREPLICA" at bounding box center [169, 249] width 58 height 15
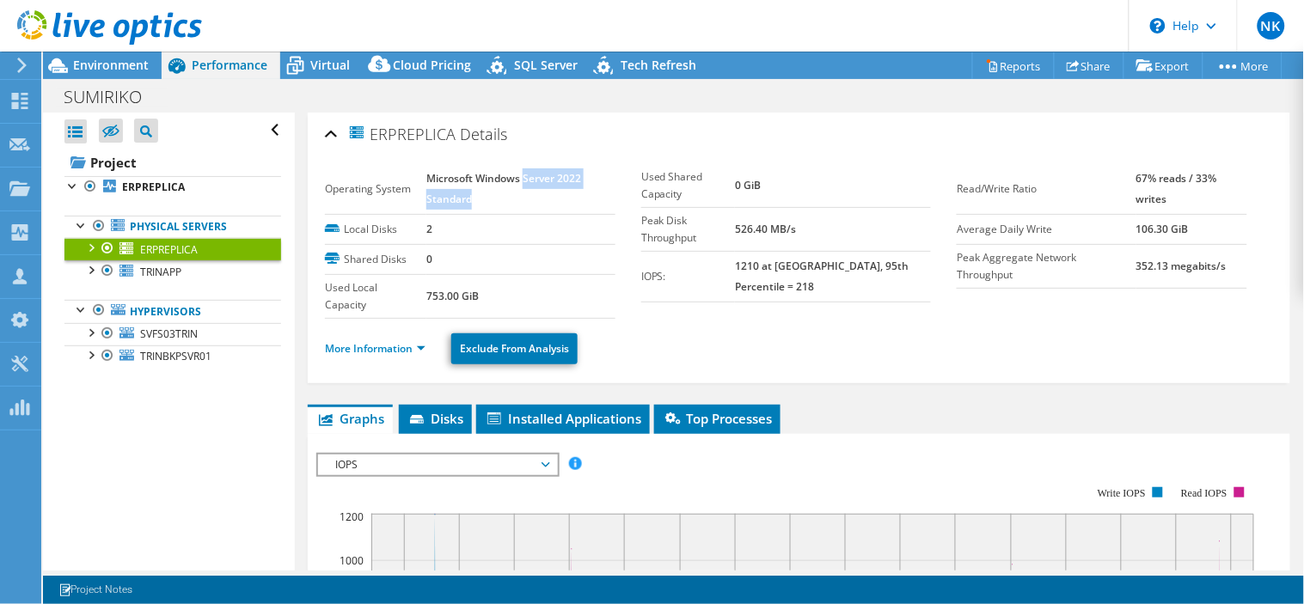
drag, startPoint x: 523, startPoint y: 179, endPoint x: 571, endPoint y: 193, distance: 50.1
click at [571, 193] on td "Microsoft Windows Server 2022 Standard" at bounding box center [520, 189] width 189 height 51
copy b "Server 2022 Standard"
click at [164, 266] on span "TRINAPP" at bounding box center [160, 272] width 41 height 15
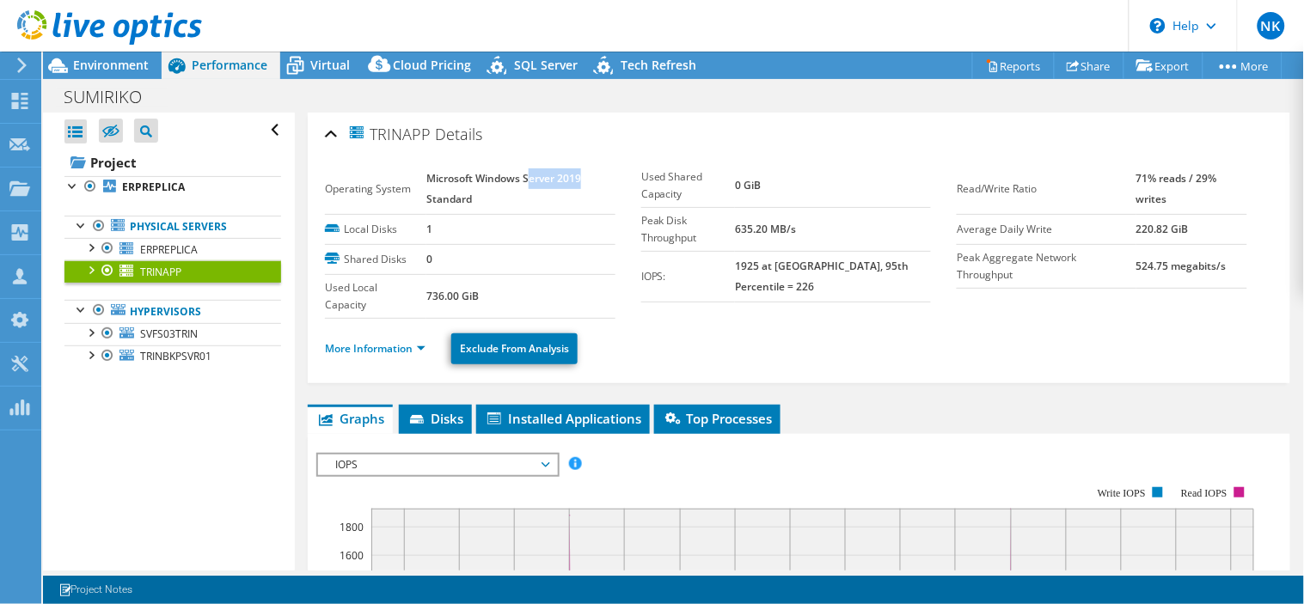
drag, startPoint x: 525, startPoint y: 179, endPoint x: 583, endPoint y: 179, distance: 57.6
click at [583, 179] on td "Microsoft Windows Server 2019 Standard" at bounding box center [520, 189] width 189 height 51
click at [398, 345] on link "More Information" at bounding box center [375, 348] width 101 height 15
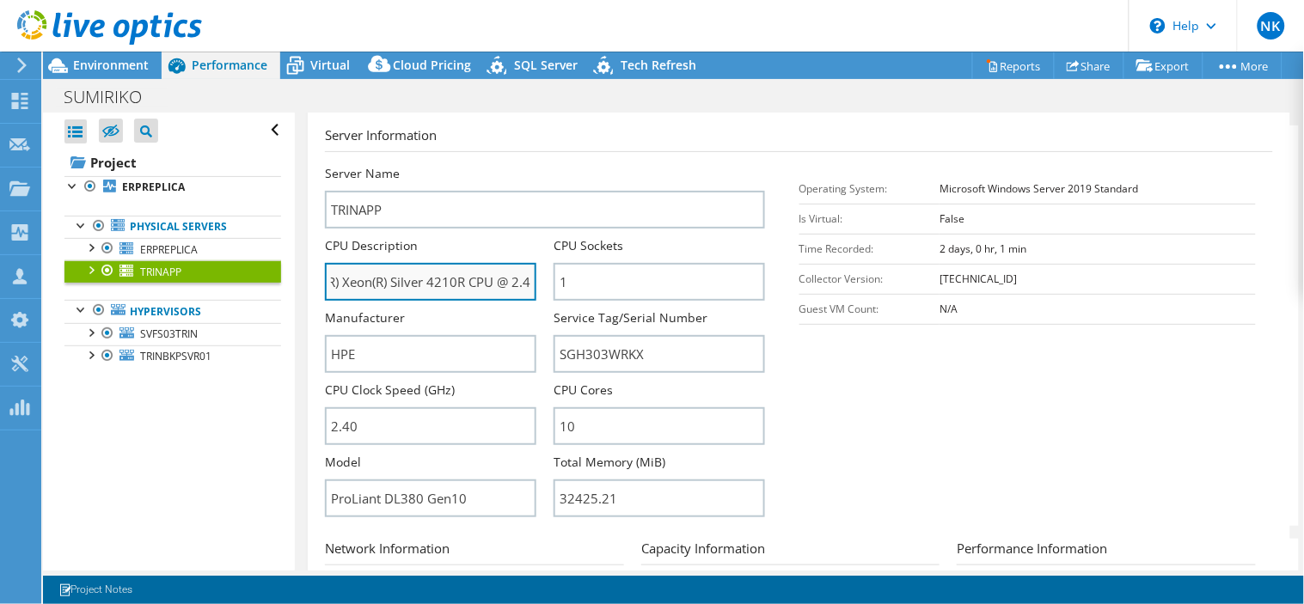
scroll to position [0, 70]
drag, startPoint x: 376, startPoint y: 281, endPoint x: 431, endPoint y: 278, distance: 56.0
click at [431, 278] on input "Intel(R) Xeon(R) Silver 4210R CPU @ 2.40GHz" at bounding box center [430, 282] width 211 height 38
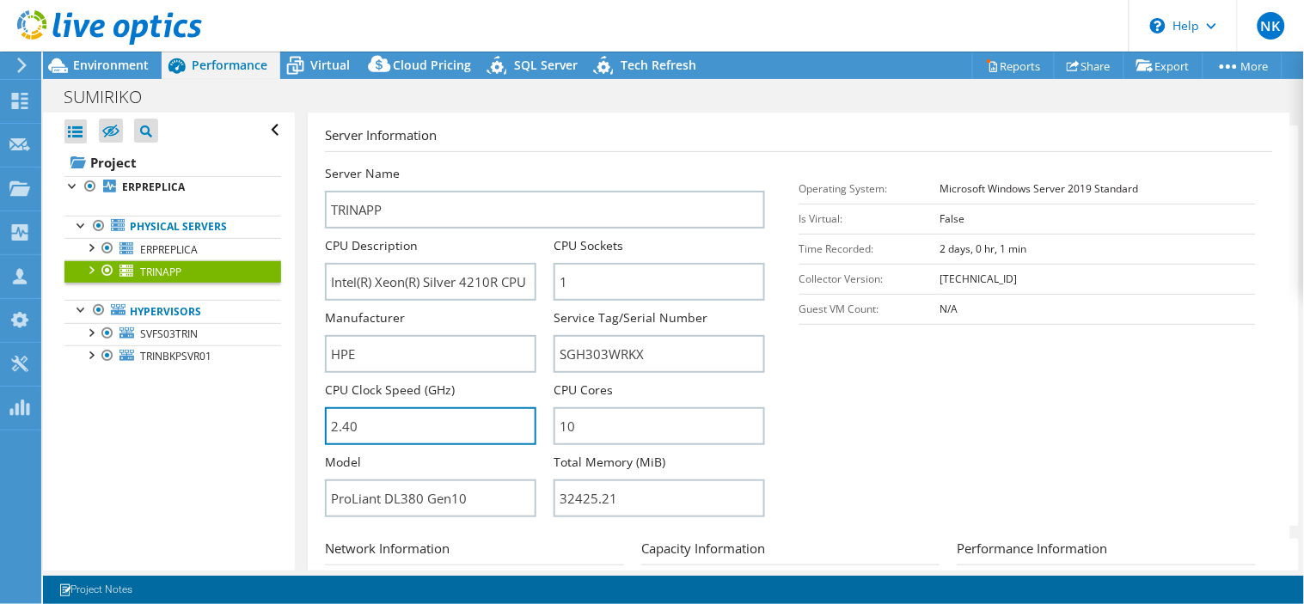
drag, startPoint x: 404, startPoint y: 434, endPoint x: 320, endPoint y: 422, distance: 85.1
click at [320, 422] on div "TRINAPP Details Operating System Microsoft Windows Server 2019 Standard Local D…" at bounding box center [799, 389] width 982 height 1086
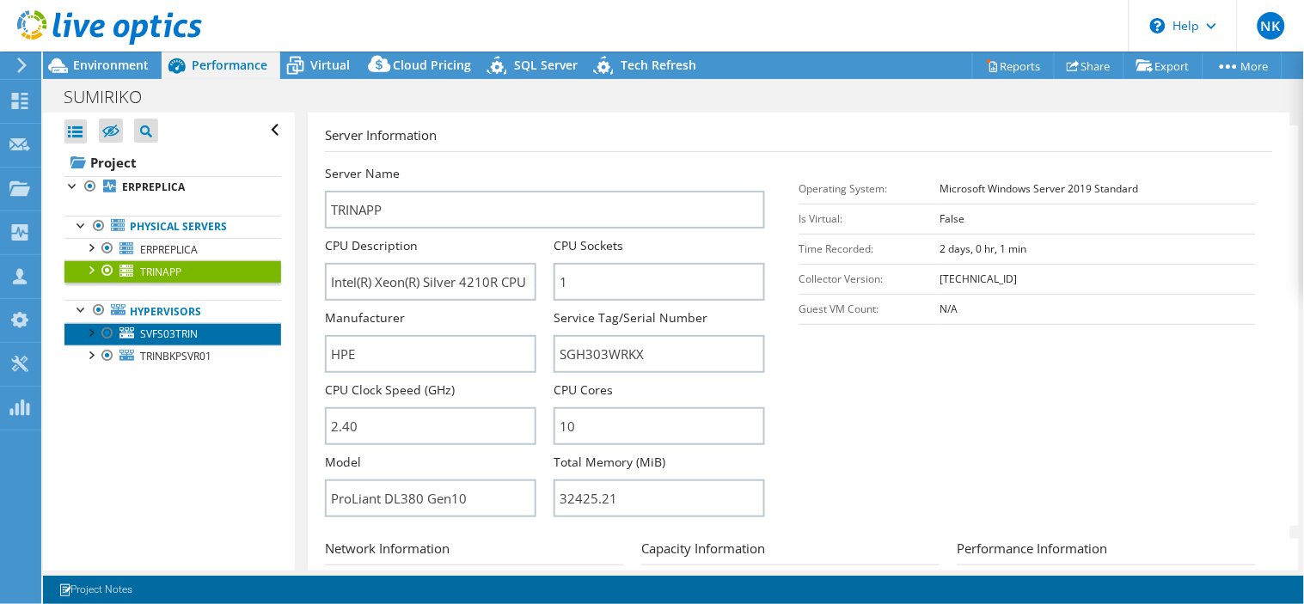
click at [186, 337] on span "SVFS03TRIN" at bounding box center [169, 334] width 58 height 15
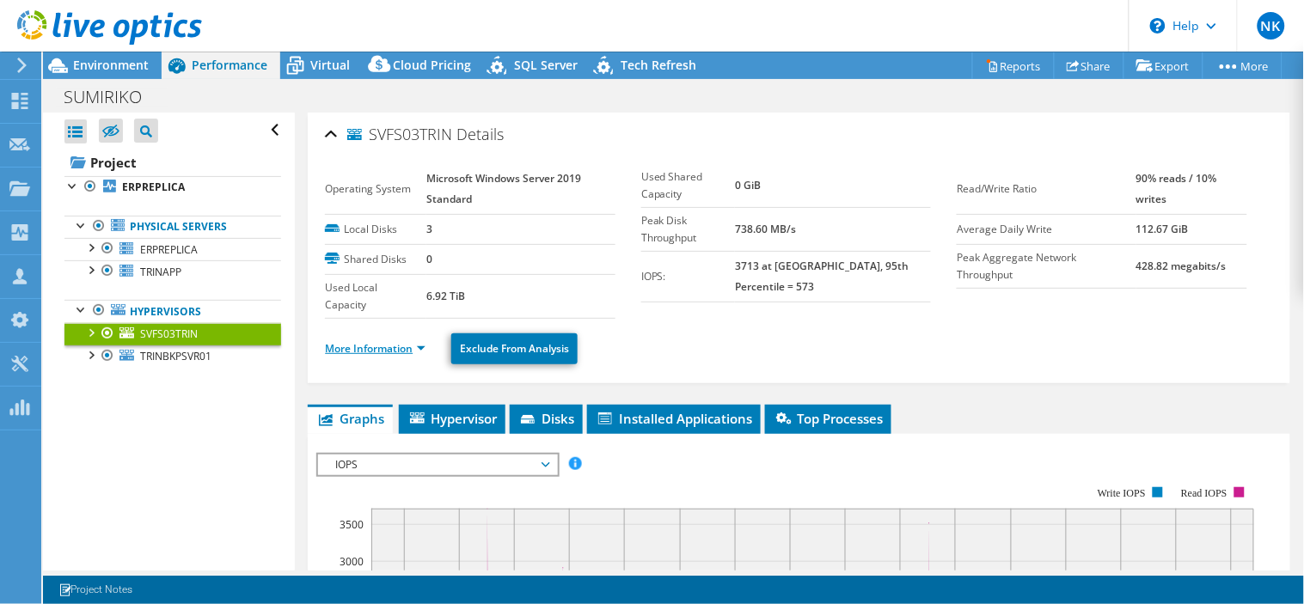
click at [381, 346] on link "More Information" at bounding box center [375, 348] width 101 height 15
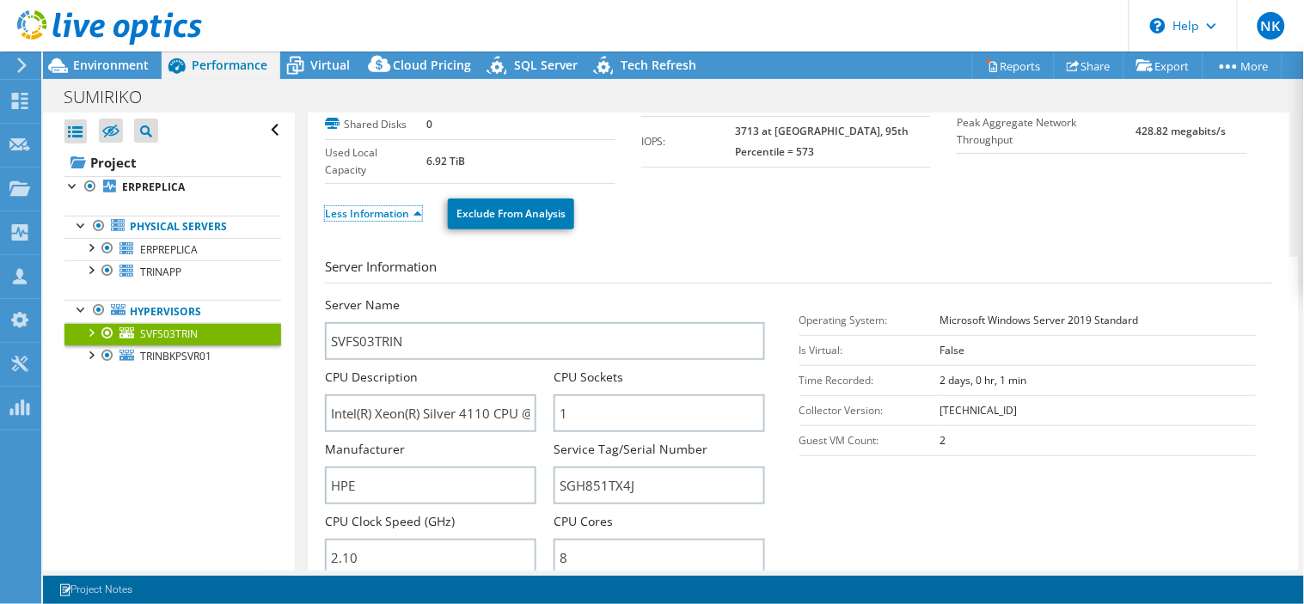
scroll to position [156, 0]
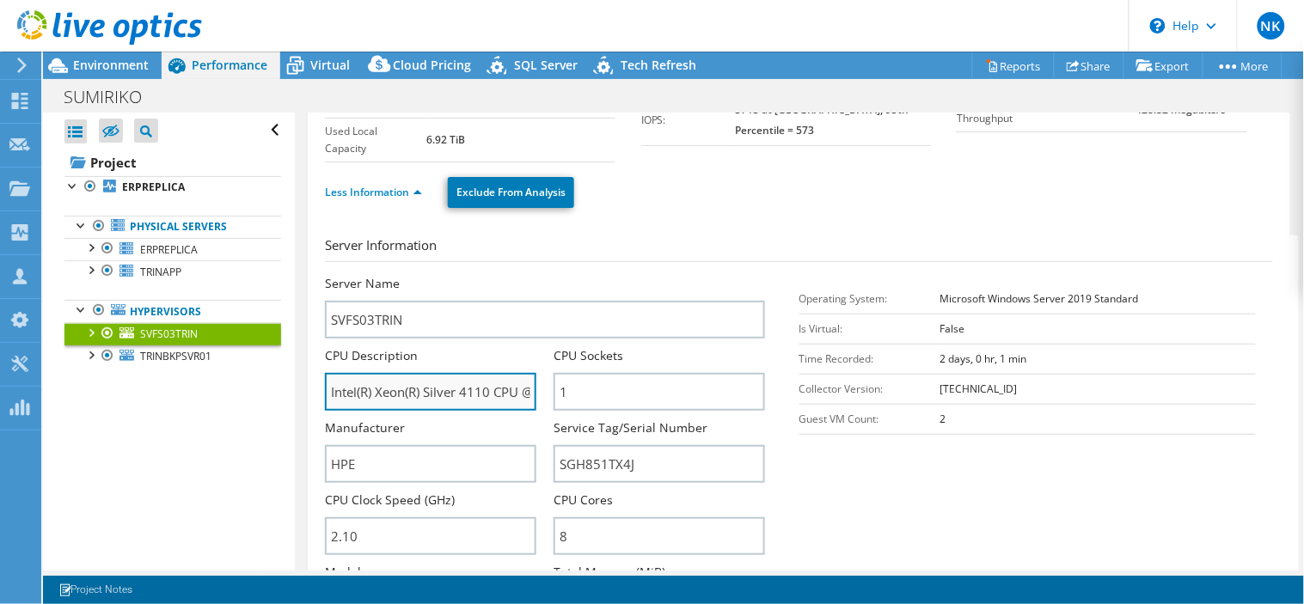
drag, startPoint x: 373, startPoint y: 388, endPoint x: 491, endPoint y: 399, distance: 118.2
click at [491, 399] on input "Intel(R) Xeon(R) Silver 4110 CPU @ 2.10GHz" at bounding box center [430, 392] width 211 height 38
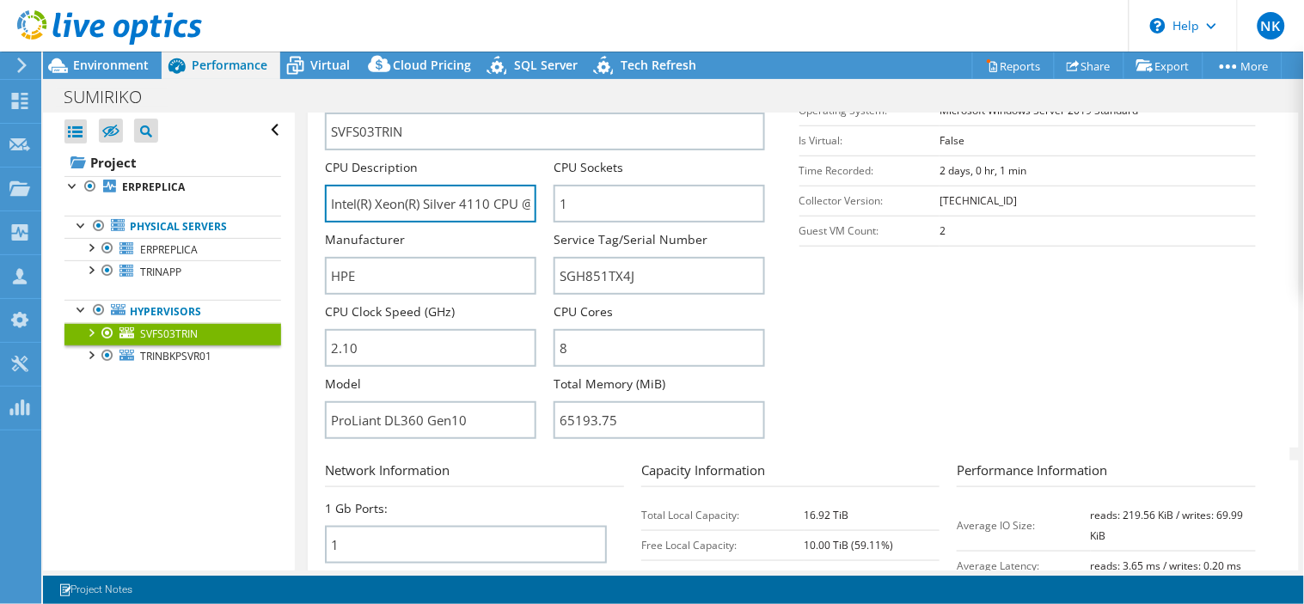
scroll to position [0, 0]
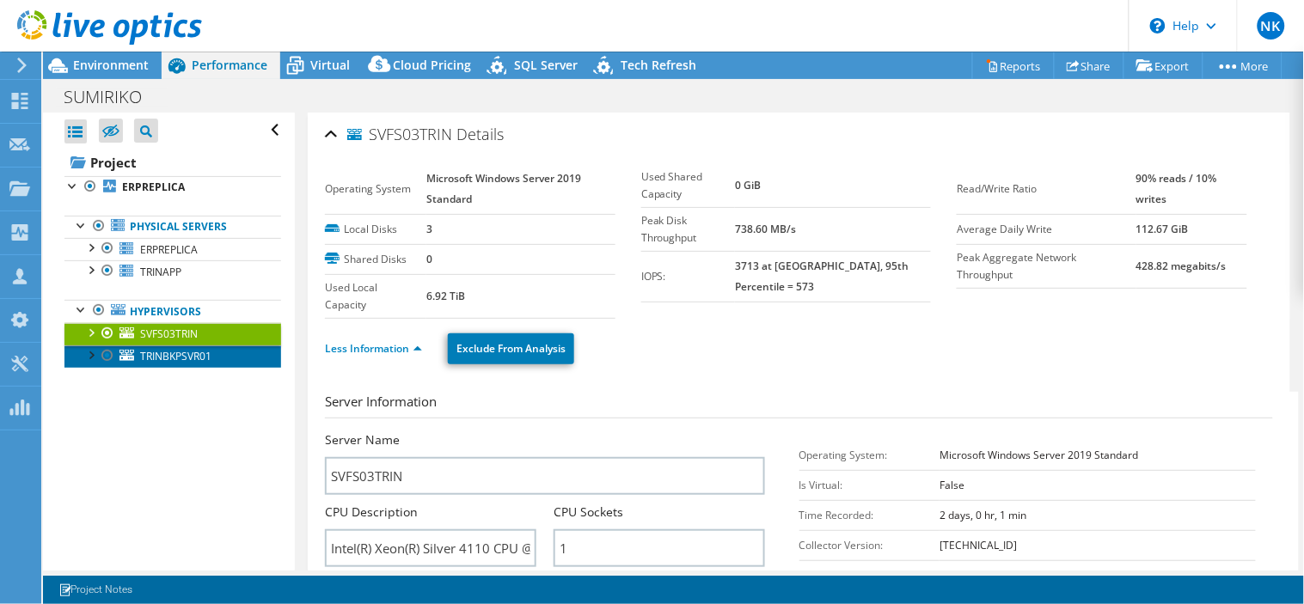
click at [192, 353] on span "TRINBKPSVR01" at bounding box center [175, 356] width 71 height 15
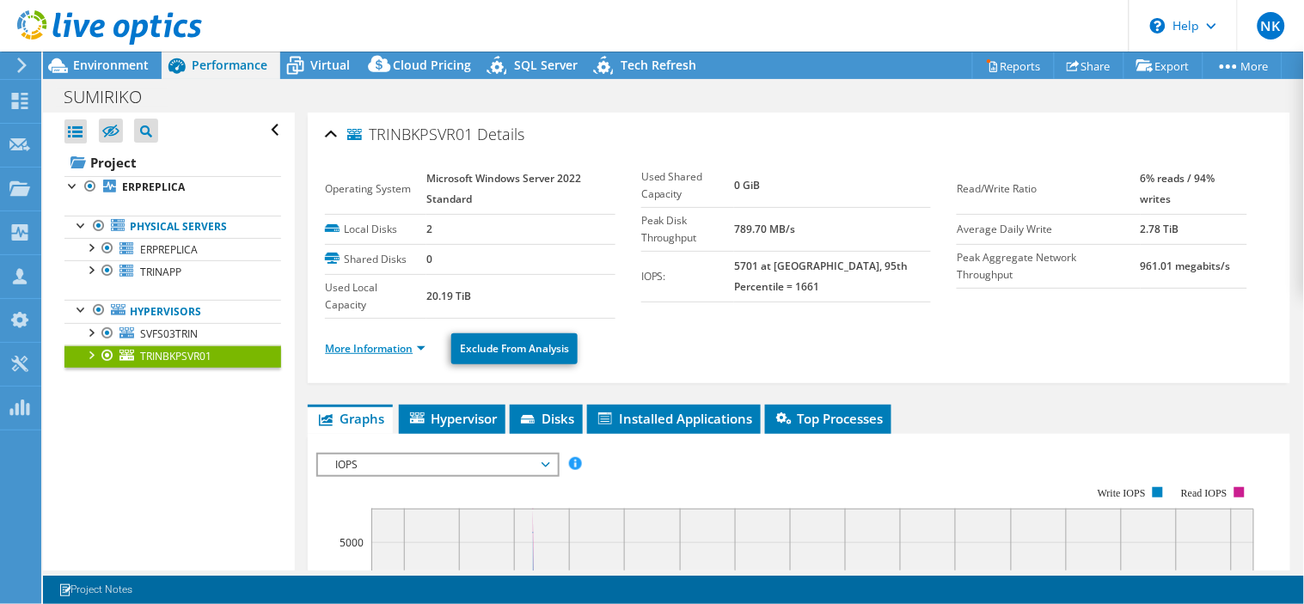
click at [385, 354] on link "More Information" at bounding box center [375, 348] width 101 height 15
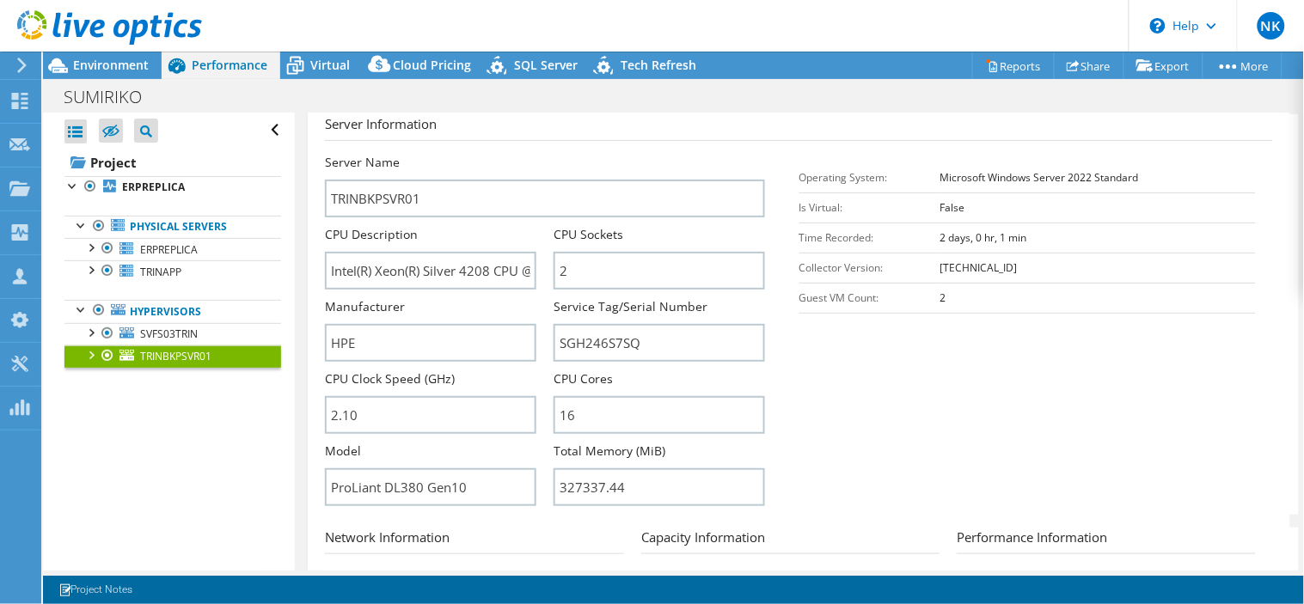
scroll to position [278, 0]
drag, startPoint x: 375, startPoint y: 263, endPoint x: 490, endPoint y: 271, distance: 115.4
click at [490, 271] on input "Intel(R) Xeon(R) Silver 4208 CPU @ 2.10GHz" at bounding box center [430, 270] width 211 height 38
drag, startPoint x: 645, startPoint y: 486, endPoint x: 551, endPoint y: 478, distance: 94.9
click at [553, 478] on input "327337.44" at bounding box center [658, 487] width 211 height 38
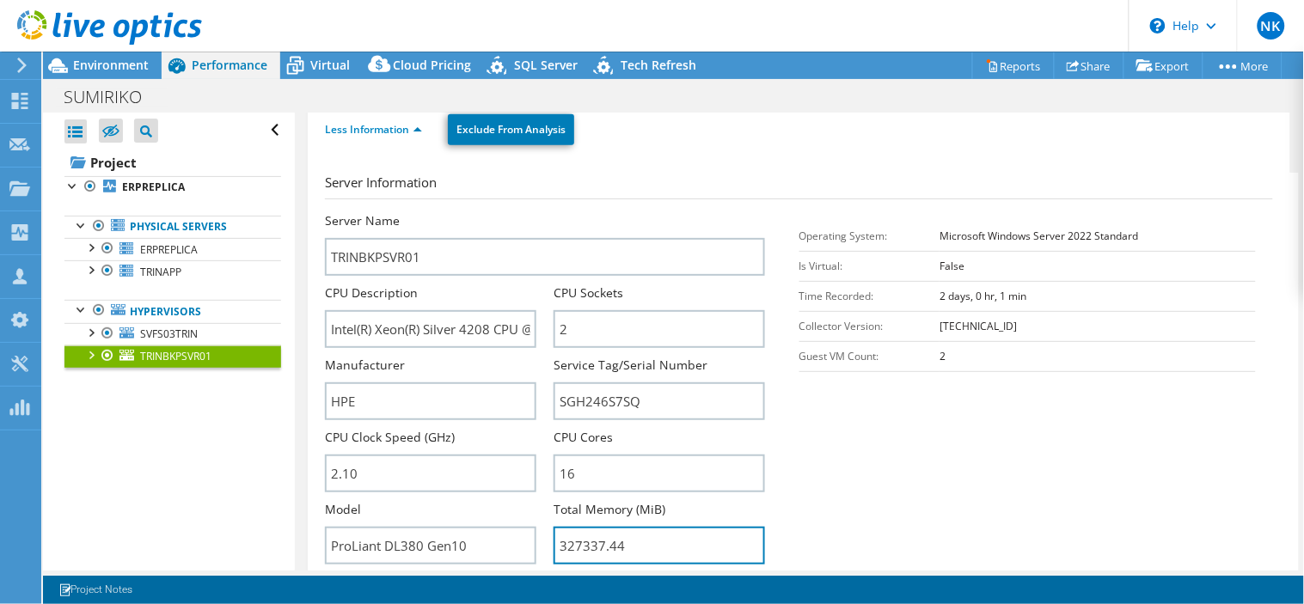
scroll to position [202, 0]
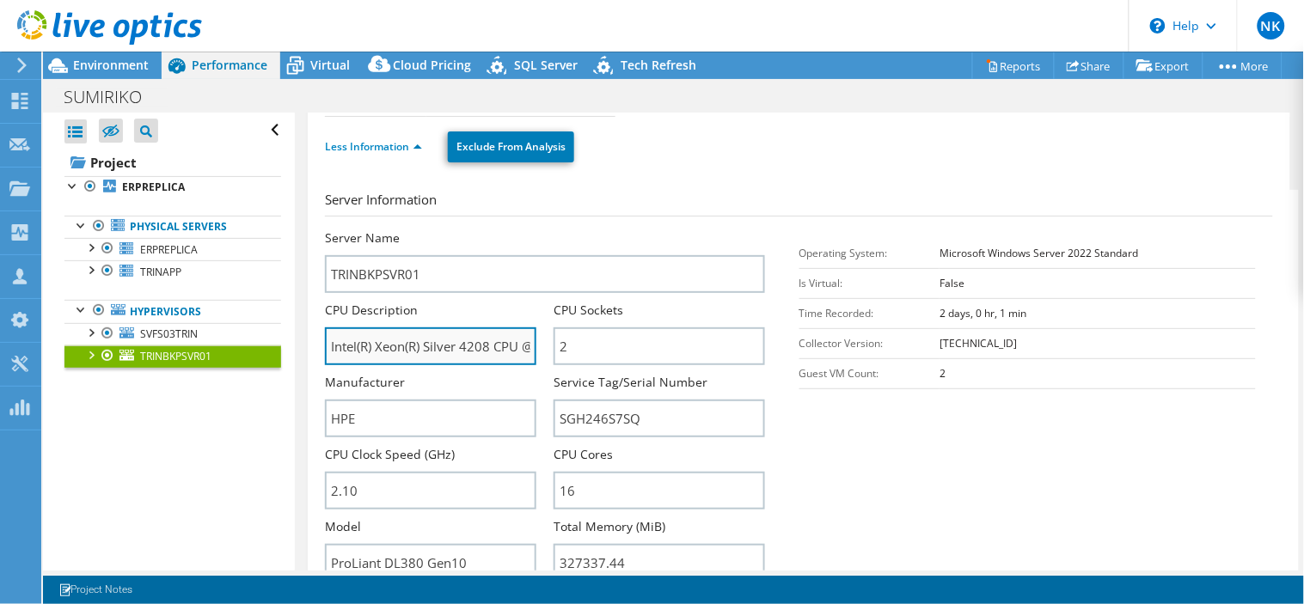
click at [331, 339] on input "Intel(R) Xeon(R) Silver 4208 CPU @ 2.10GHz" at bounding box center [430, 346] width 211 height 38
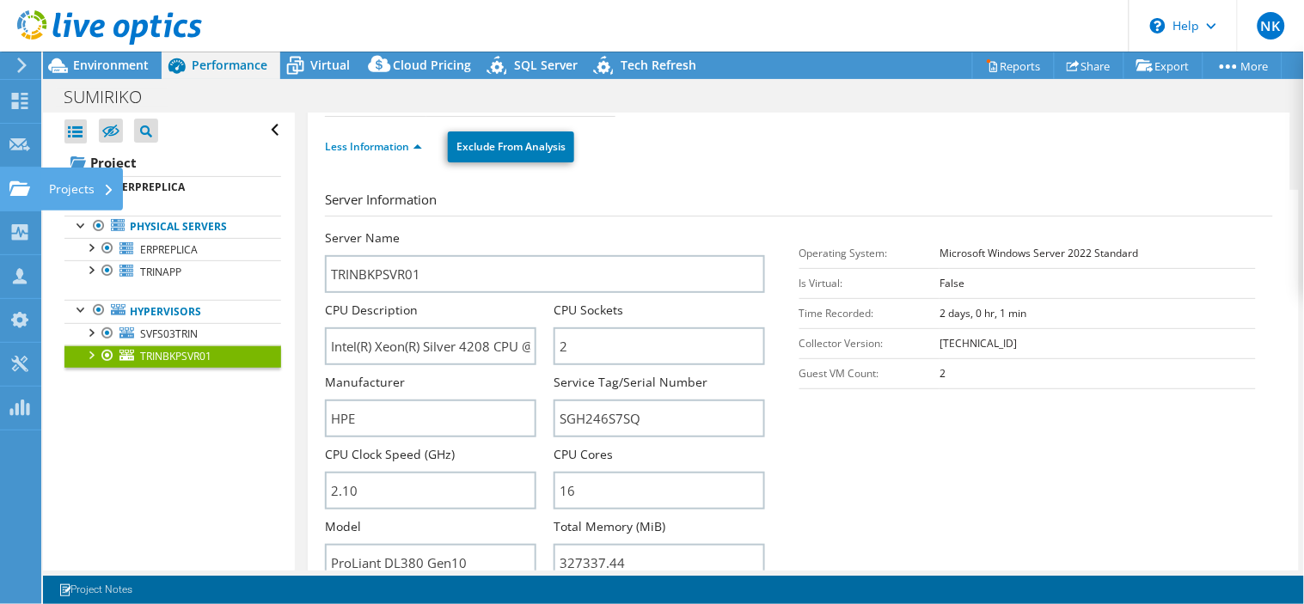
click at [83, 187] on div "Projects" at bounding box center [81, 189] width 83 height 43
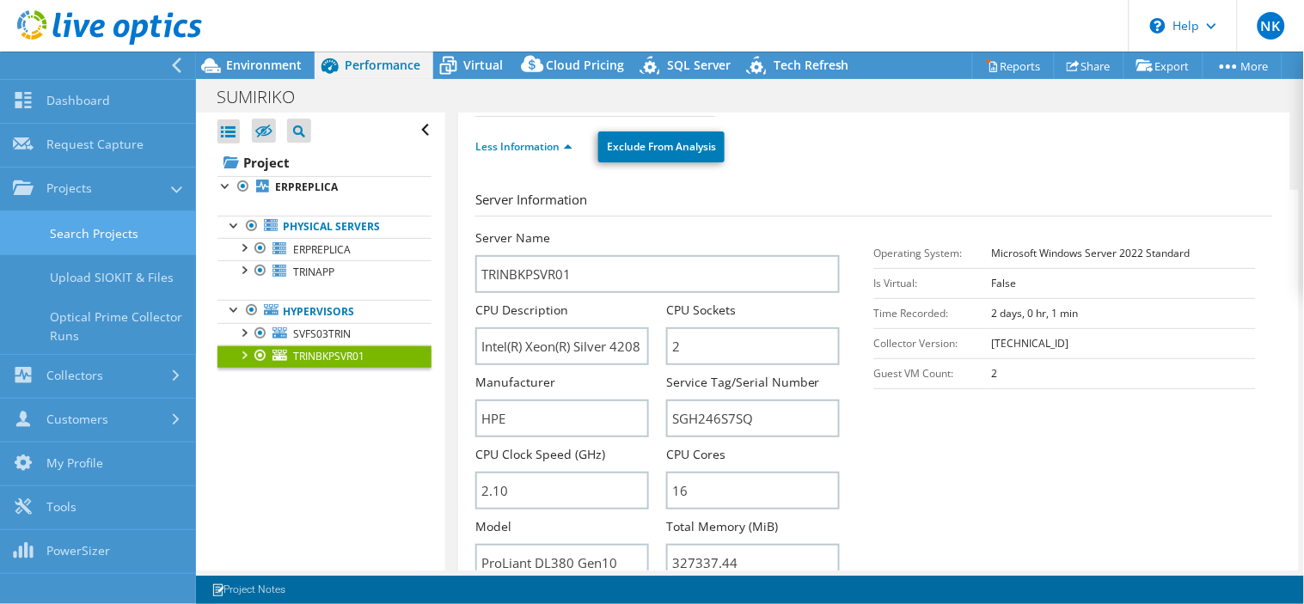
click at [130, 229] on link "Search Projects" at bounding box center [98, 233] width 196 height 44
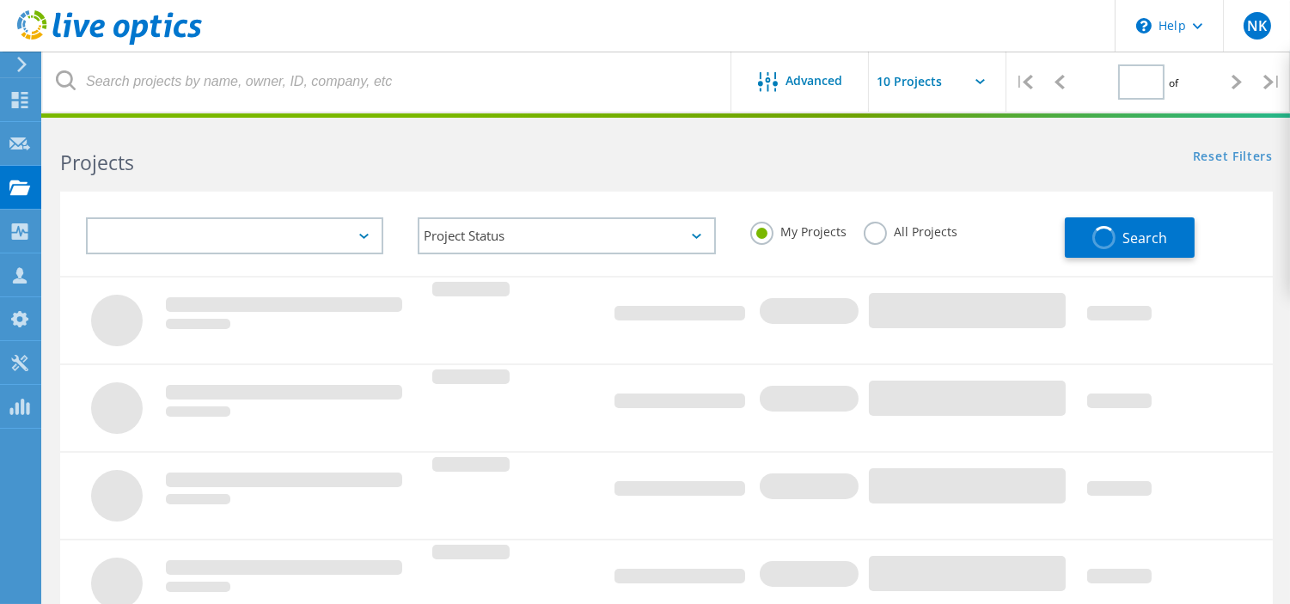
type input "1"
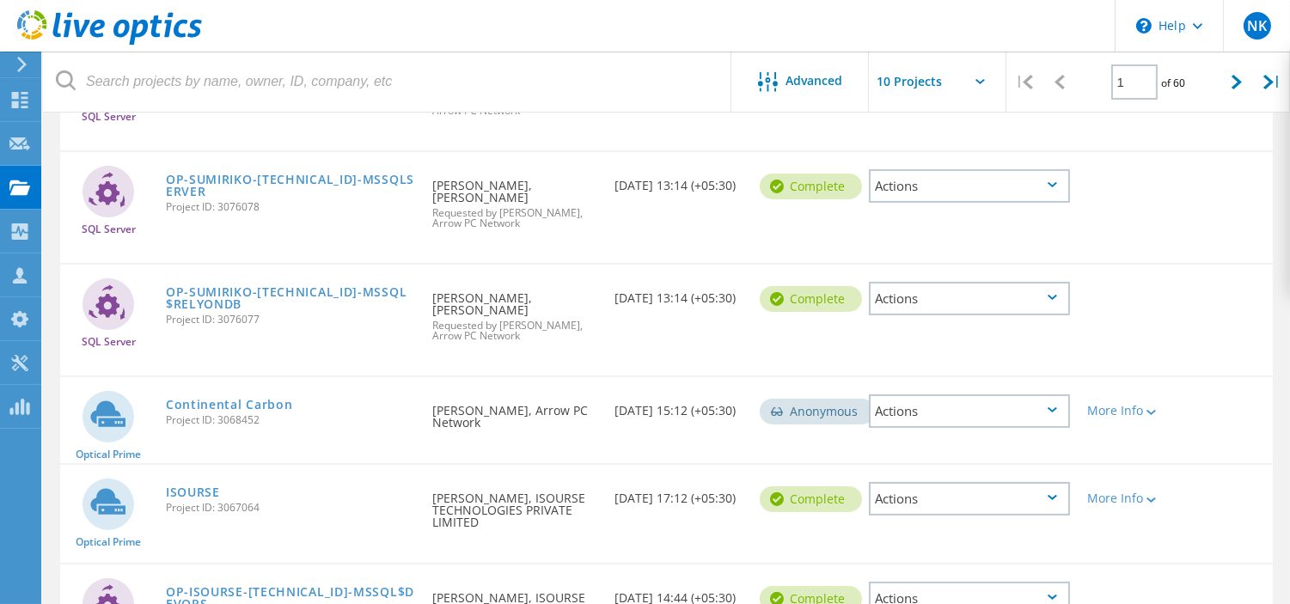
scroll to position [786, 0]
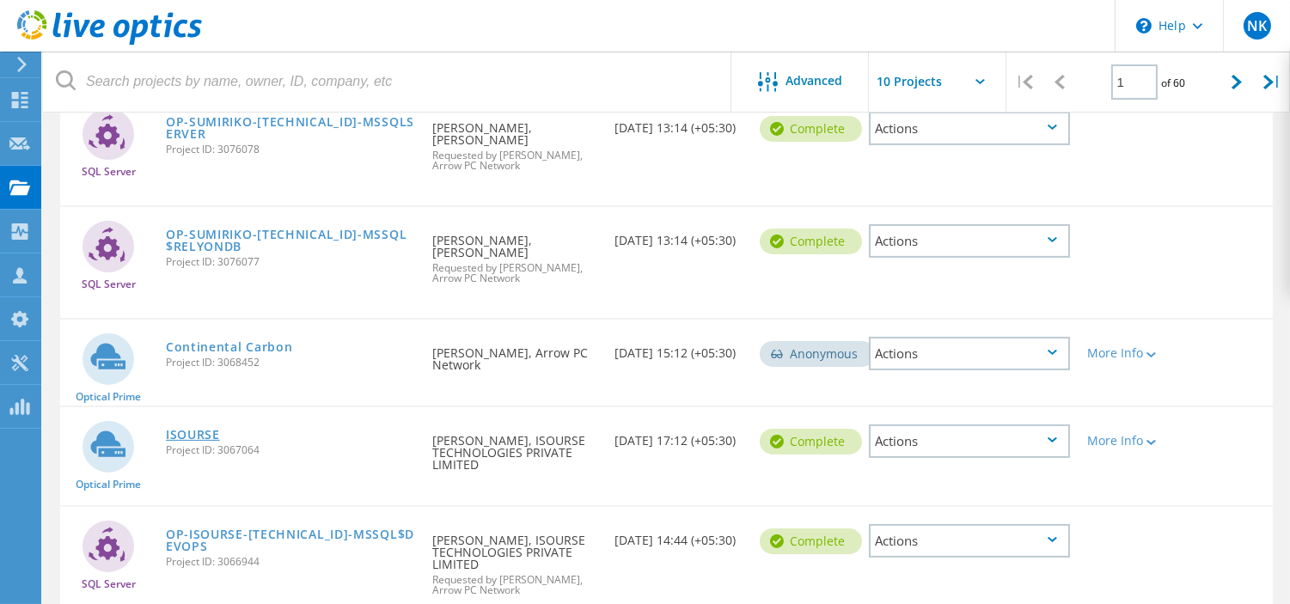
click at [191, 429] on link "ISOURSE" at bounding box center [193, 435] width 54 height 12
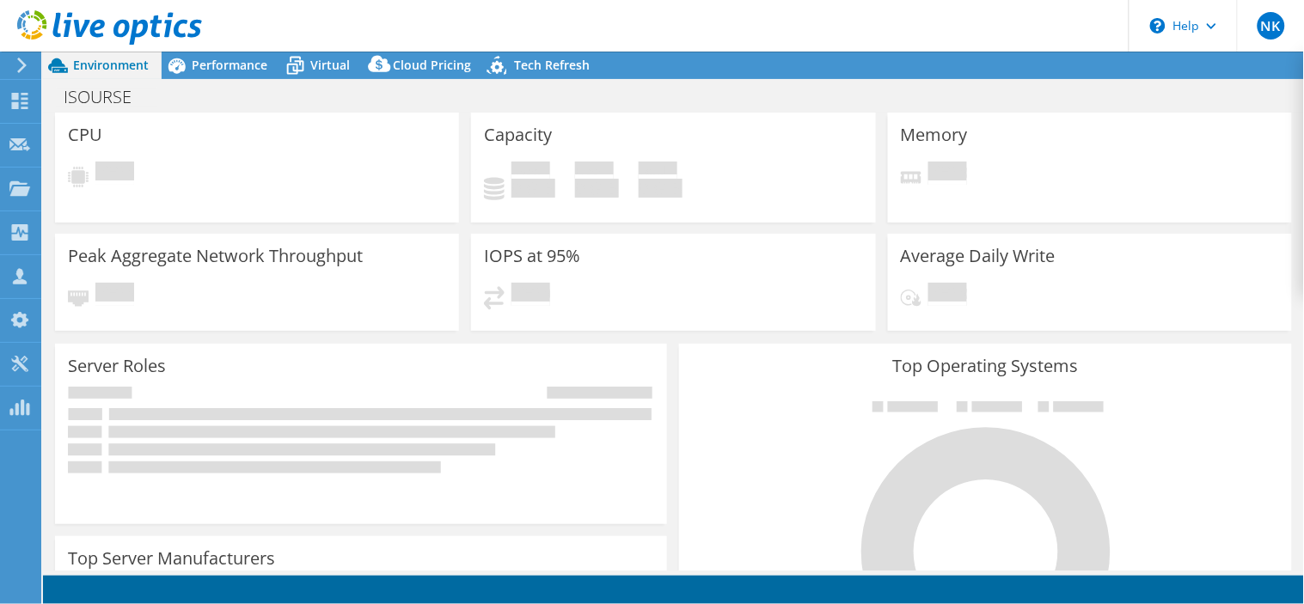
select select "USD"
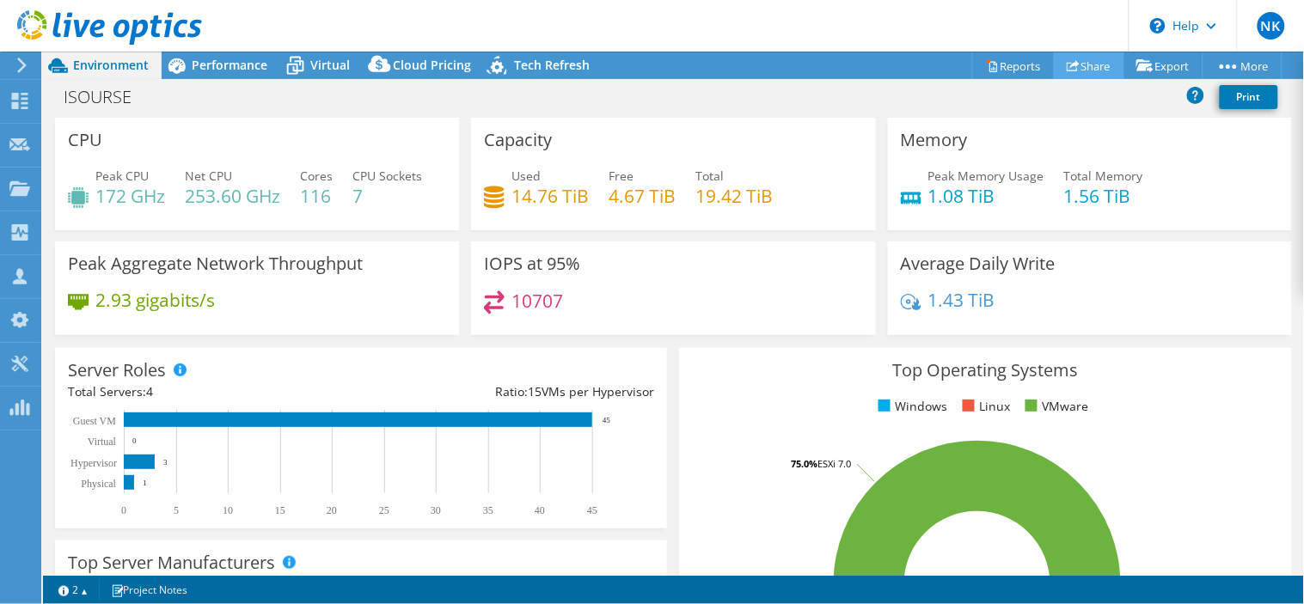
click at [1081, 66] on link "Share" at bounding box center [1089, 65] width 70 height 27
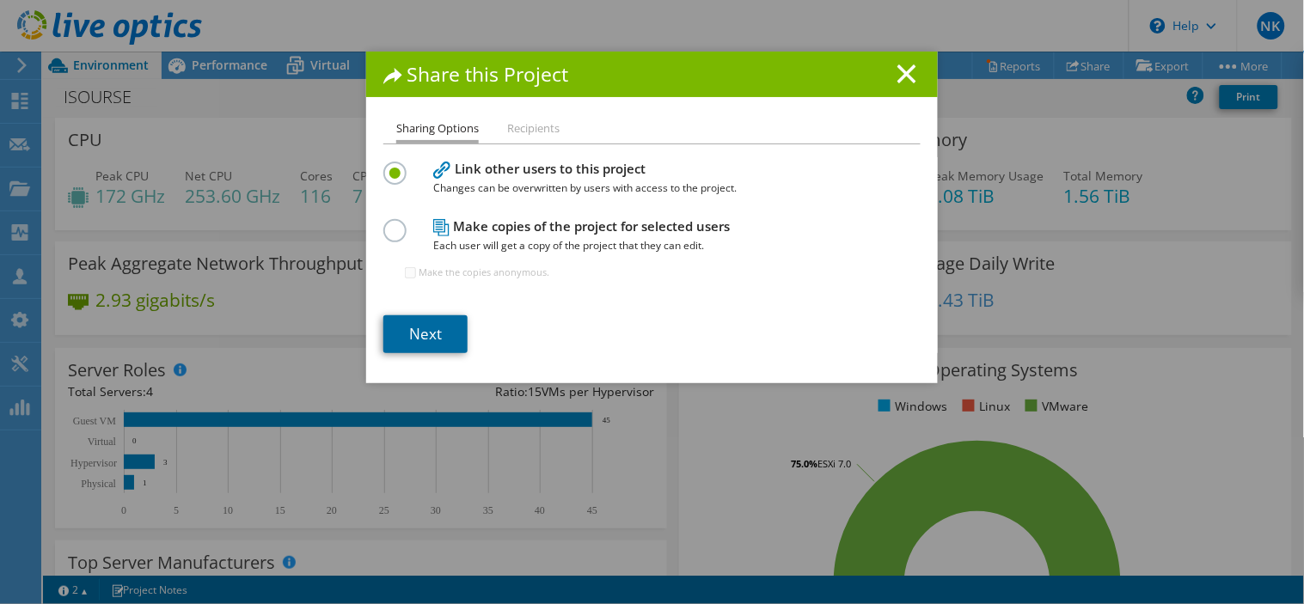
click at [430, 327] on link "Next" at bounding box center [425, 334] width 84 height 38
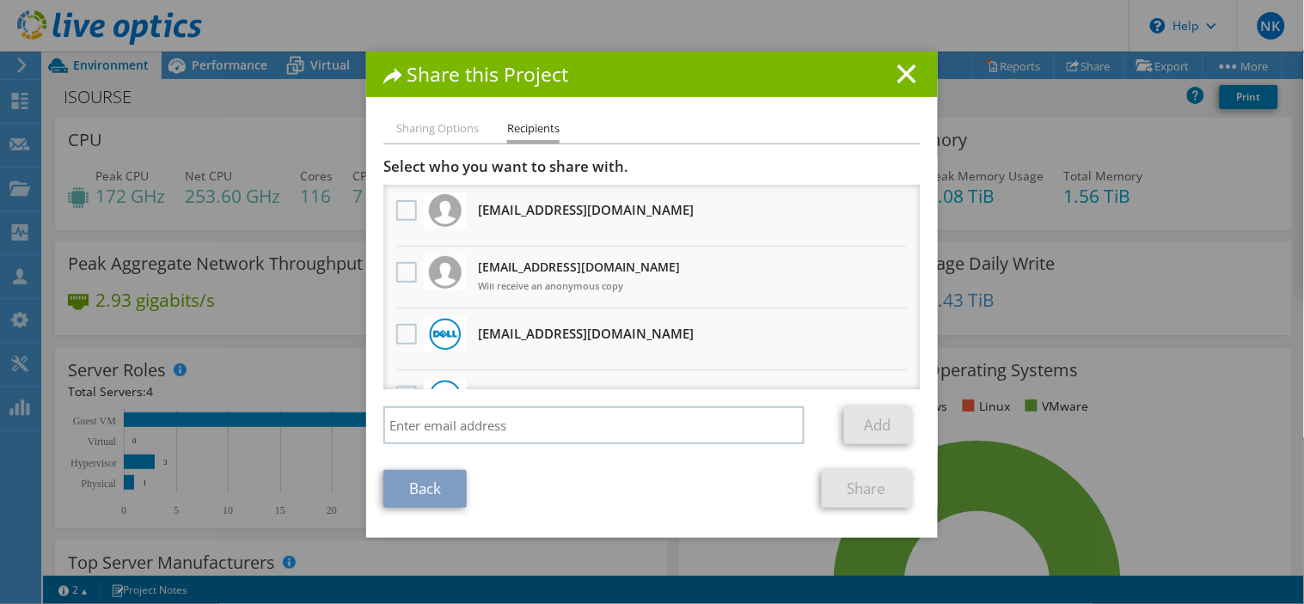
click at [434, 121] on li "Sharing Options" at bounding box center [437, 129] width 83 height 21
click at [899, 74] on line at bounding box center [906, 73] width 17 height 17
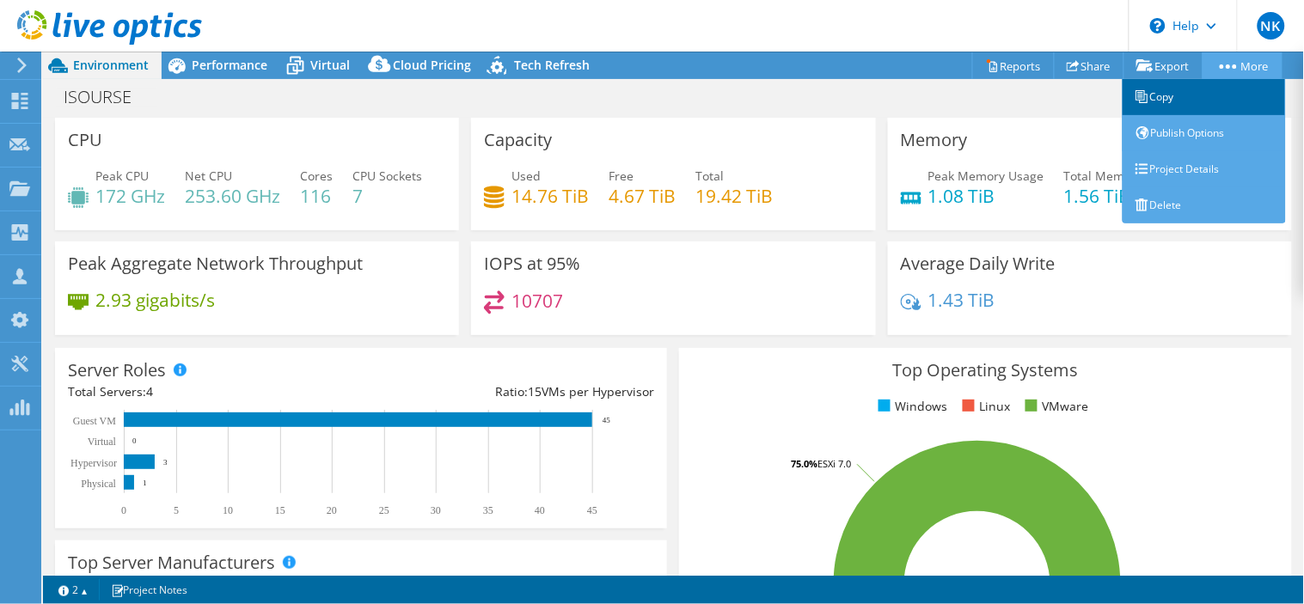
click at [1190, 100] on link "Copy" at bounding box center [1203, 97] width 163 height 36
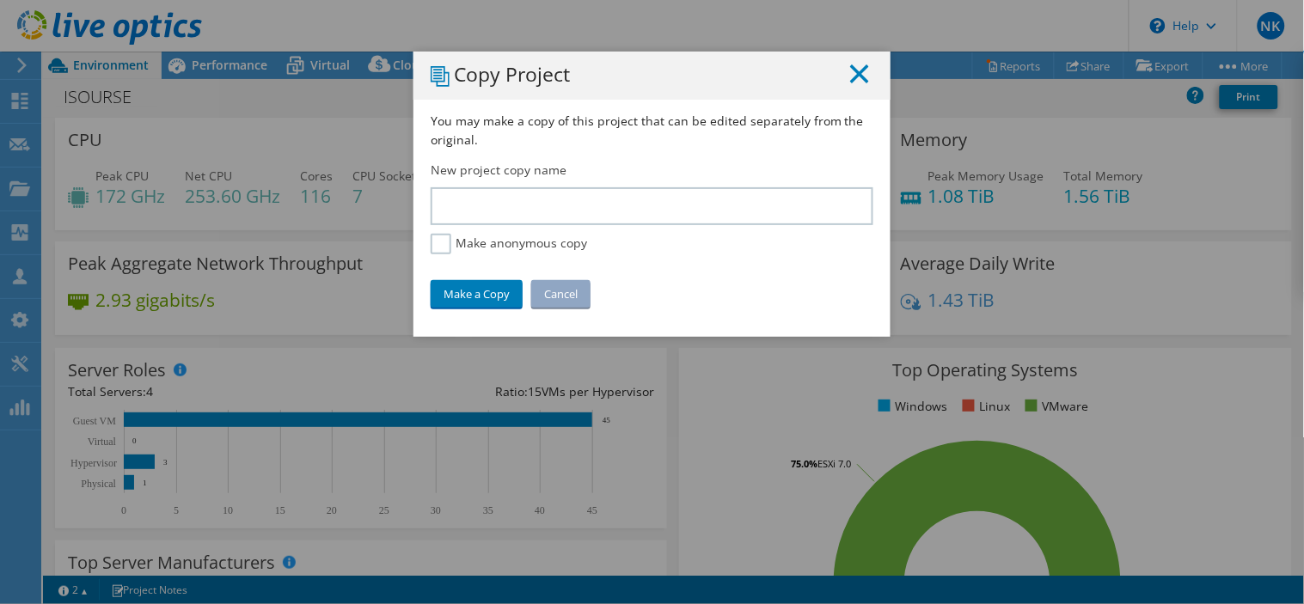
click at [851, 73] on line at bounding box center [859, 73] width 17 height 17
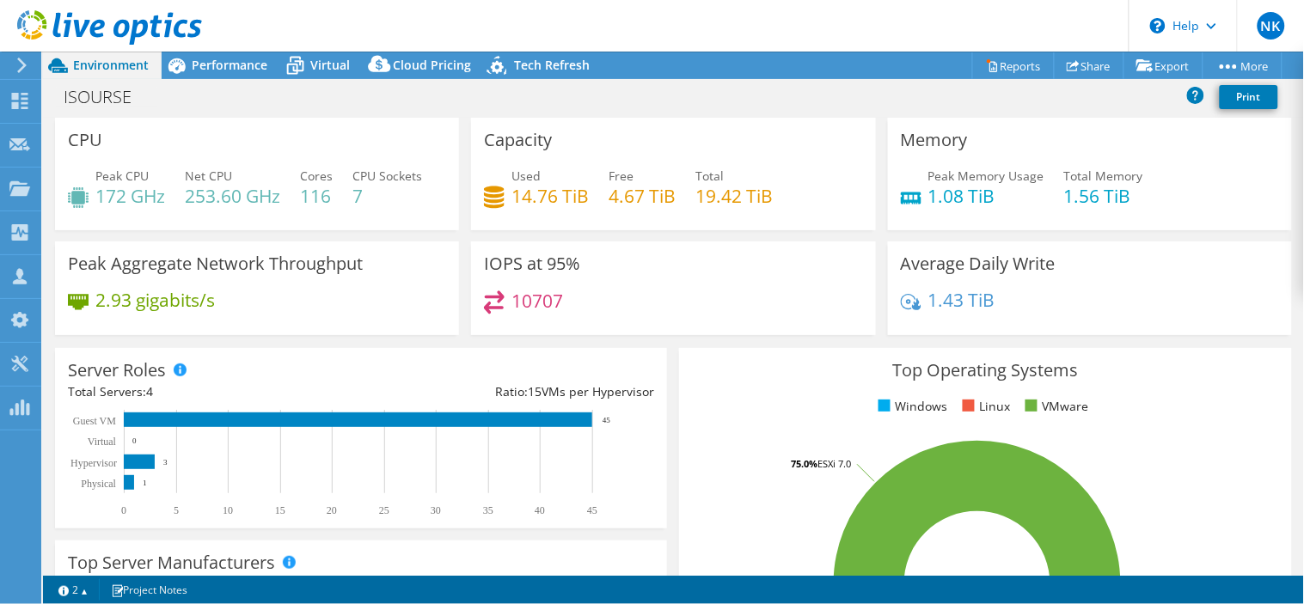
click at [846, 104] on div "ISOURSE Print" at bounding box center [673, 97] width 1261 height 32
click at [1075, 66] on link "Share" at bounding box center [1089, 65] width 70 height 27
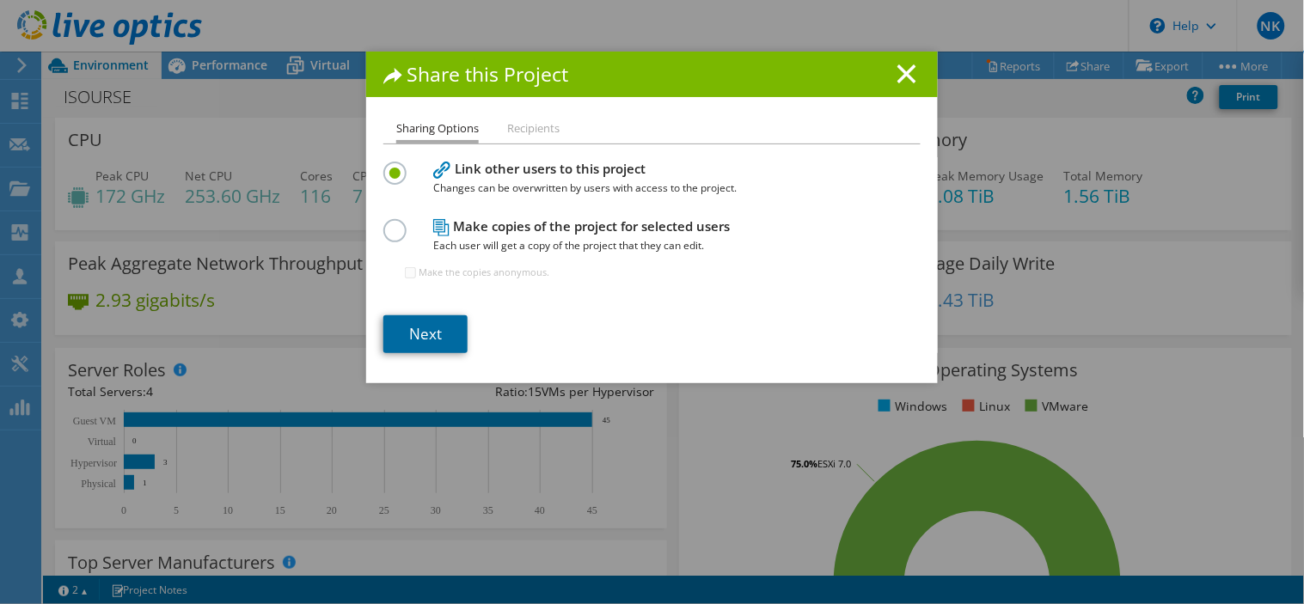
click at [423, 319] on link "Next" at bounding box center [425, 334] width 84 height 38
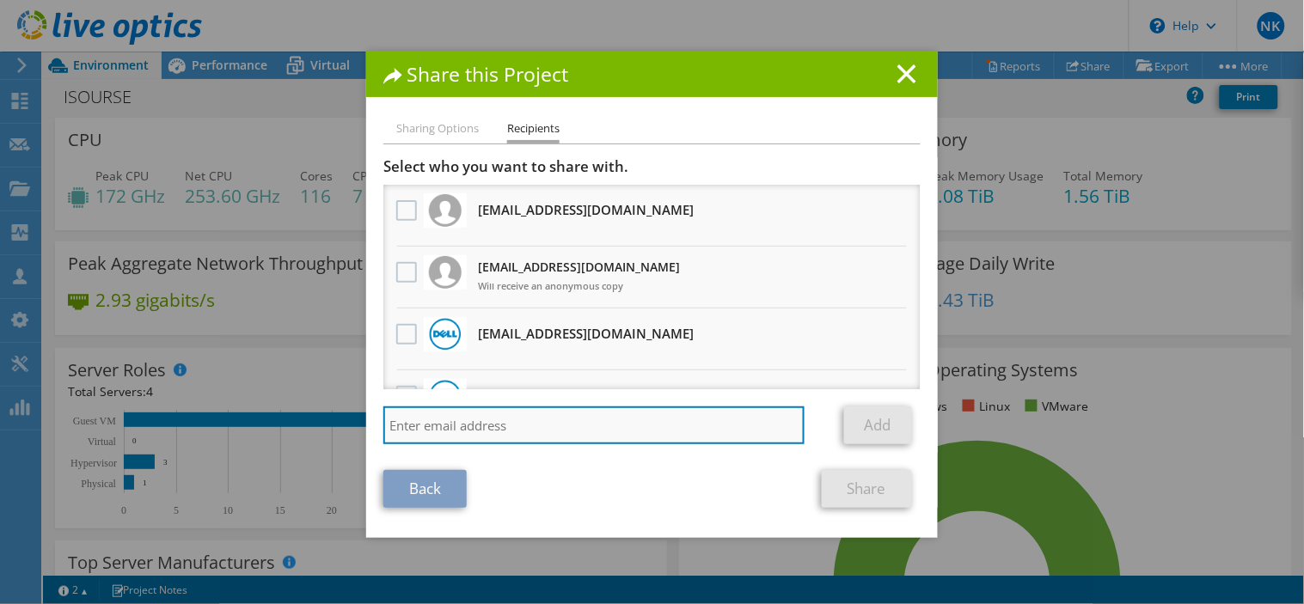
click at [495, 426] on input "search" at bounding box center [593, 426] width 421 height 38
type input "ashok@arrowpc.co.in"
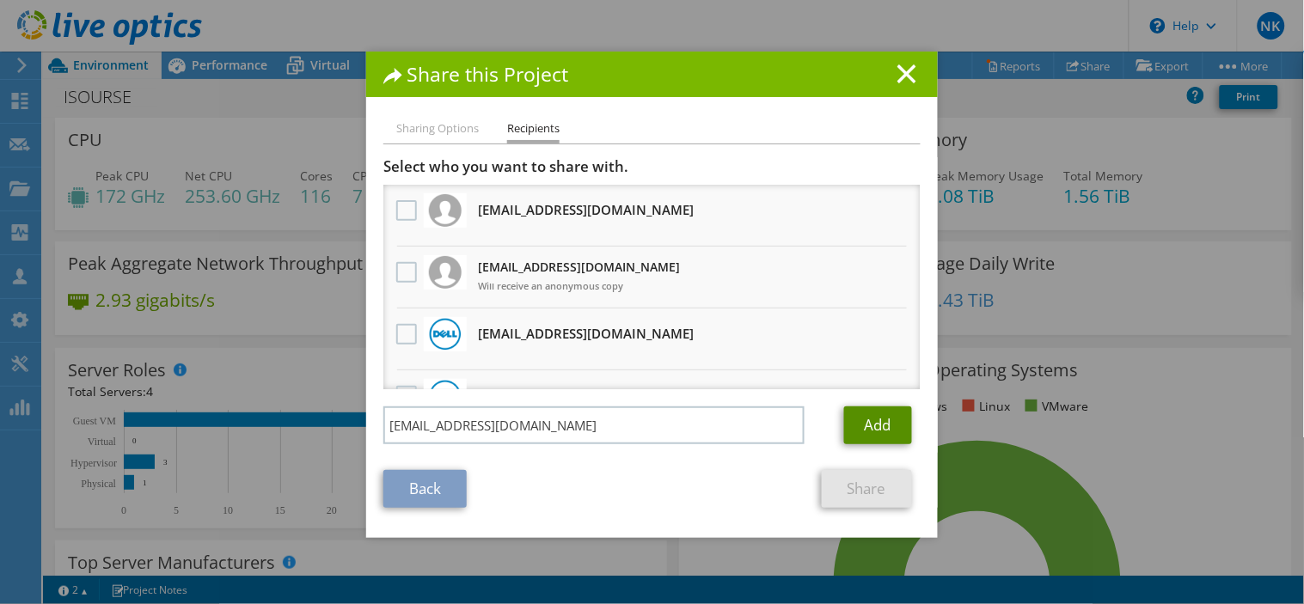
click at [869, 423] on link "Add" at bounding box center [878, 426] width 68 height 38
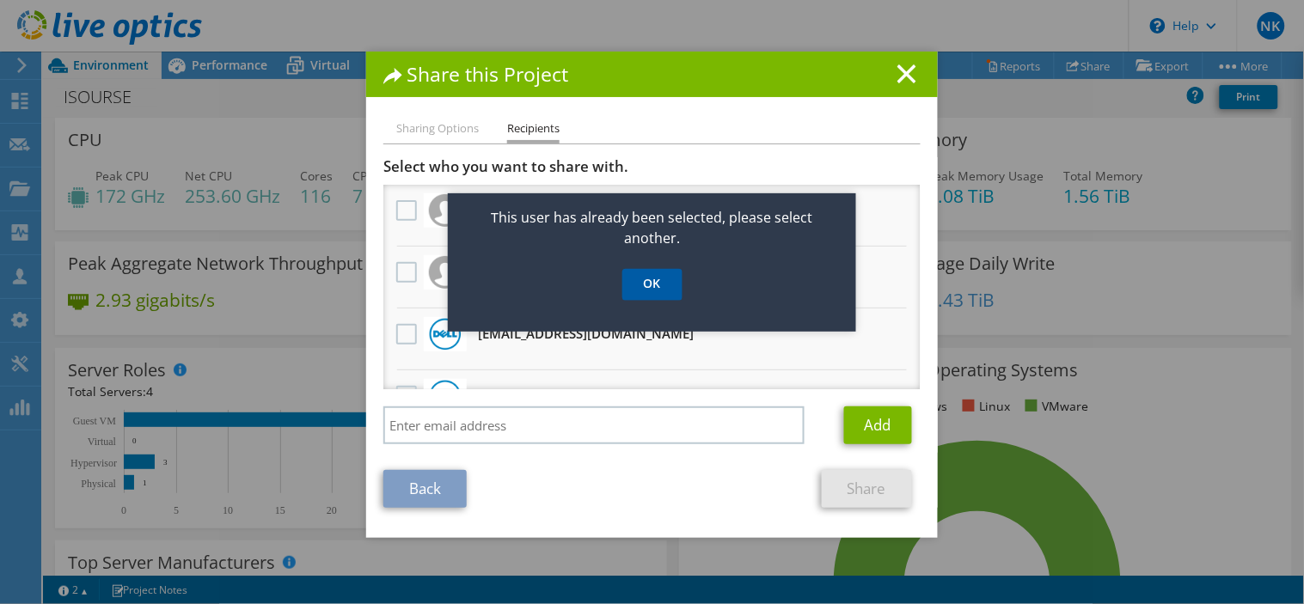
click at [666, 289] on link "OK" at bounding box center [652, 285] width 60 height 32
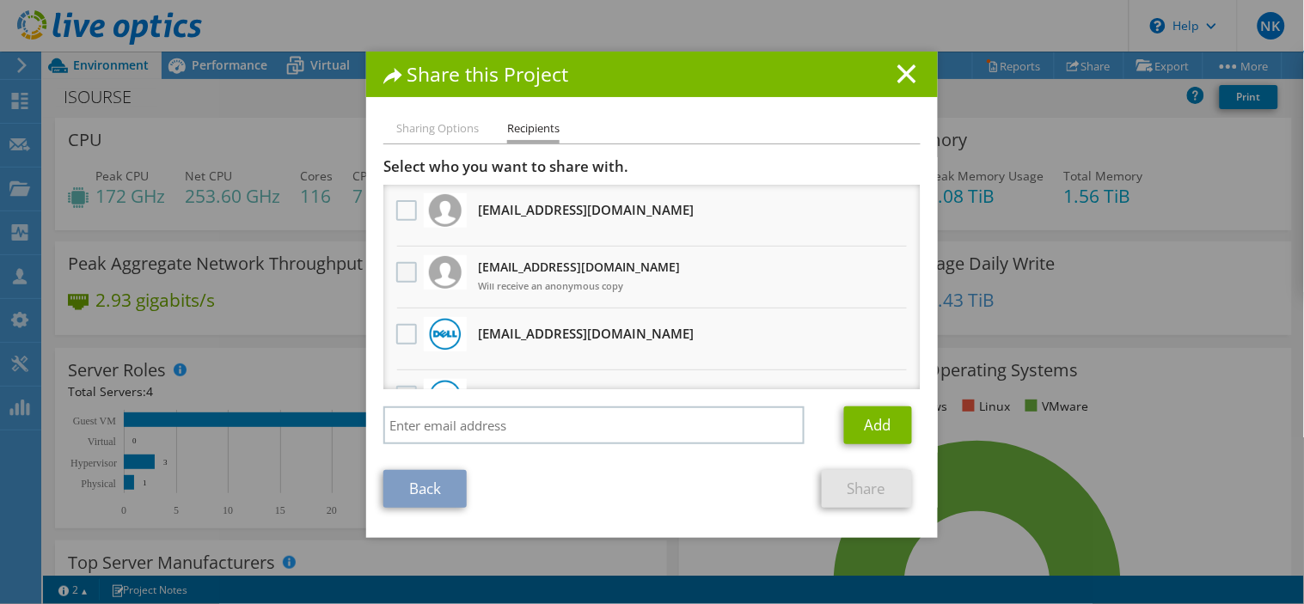
click at [396, 270] on label at bounding box center [408, 272] width 25 height 21
click at [0, 0] on input "checkbox" at bounding box center [0, 0] width 0 height 0
click at [880, 492] on link "Share" at bounding box center [867, 489] width 90 height 38
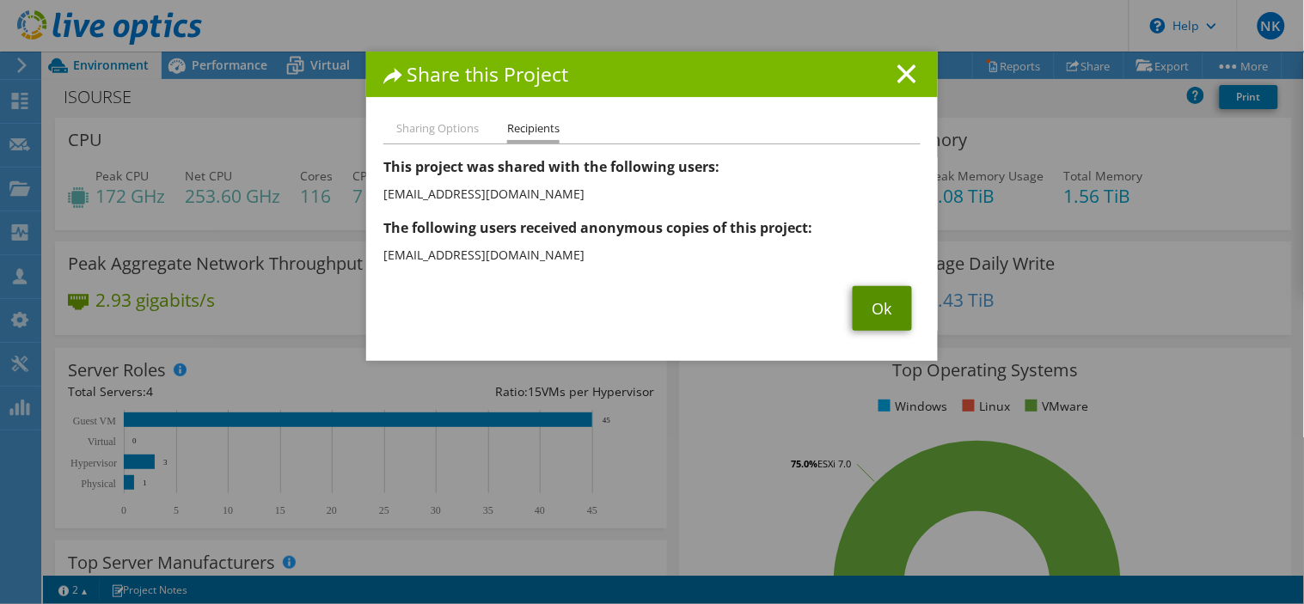
click at [868, 306] on link "Ok" at bounding box center [882, 308] width 59 height 45
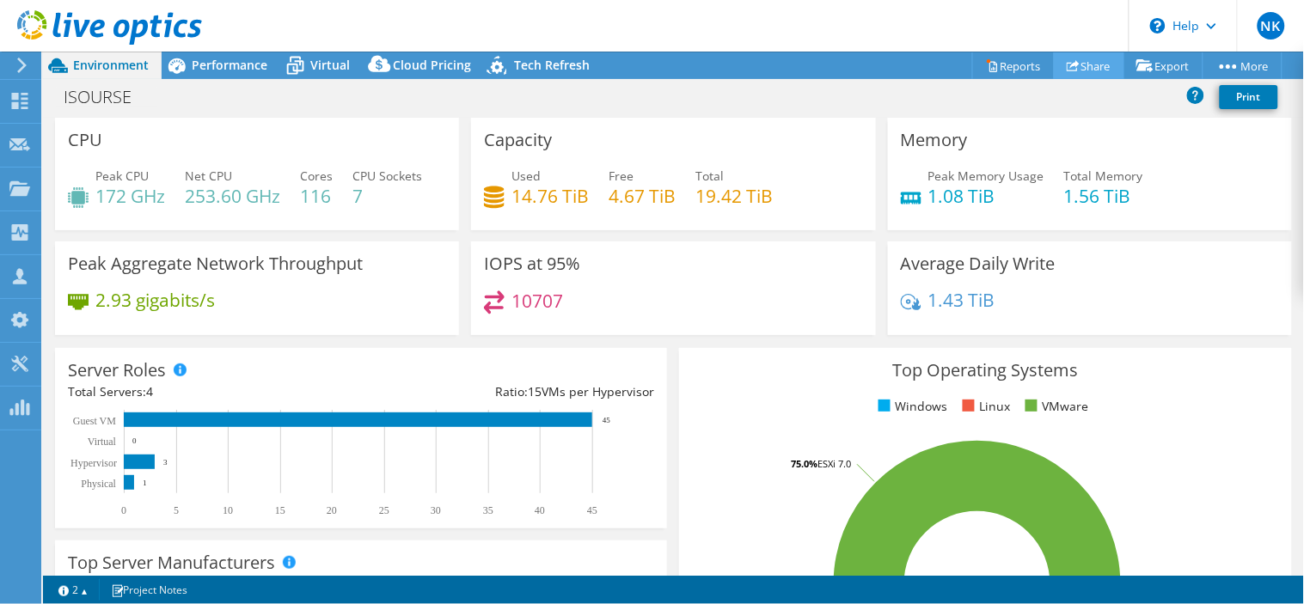
click at [1078, 64] on link "Share" at bounding box center [1089, 65] width 70 height 27
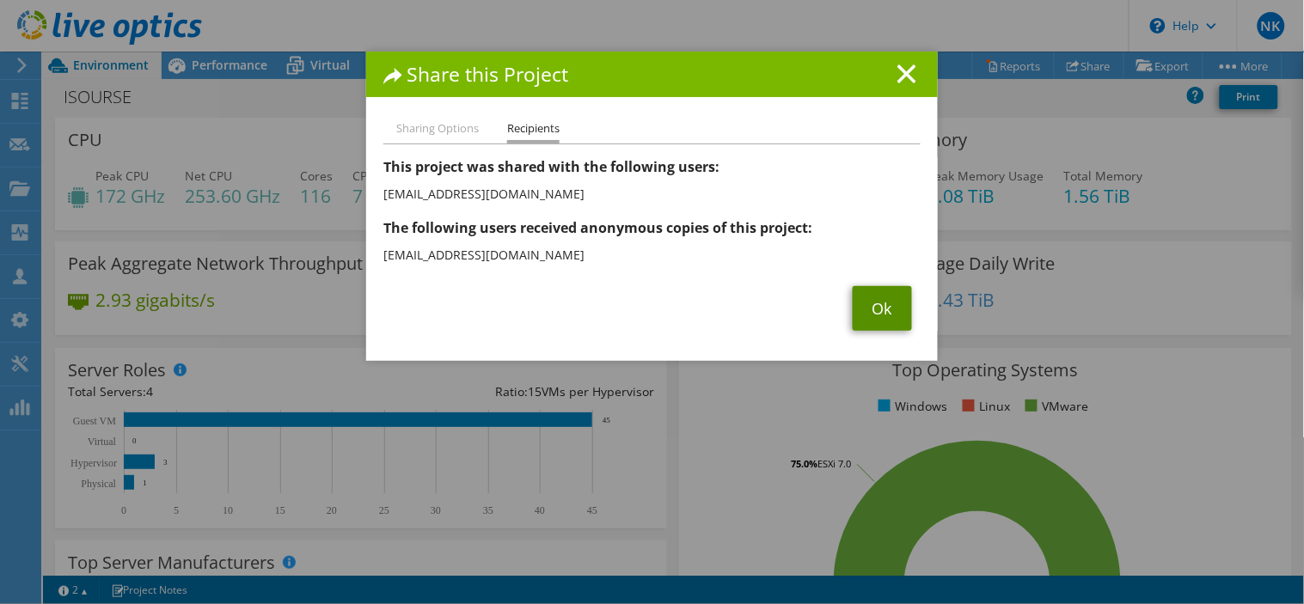
click at [882, 305] on link "Ok" at bounding box center [882, 308] width 59 height 45
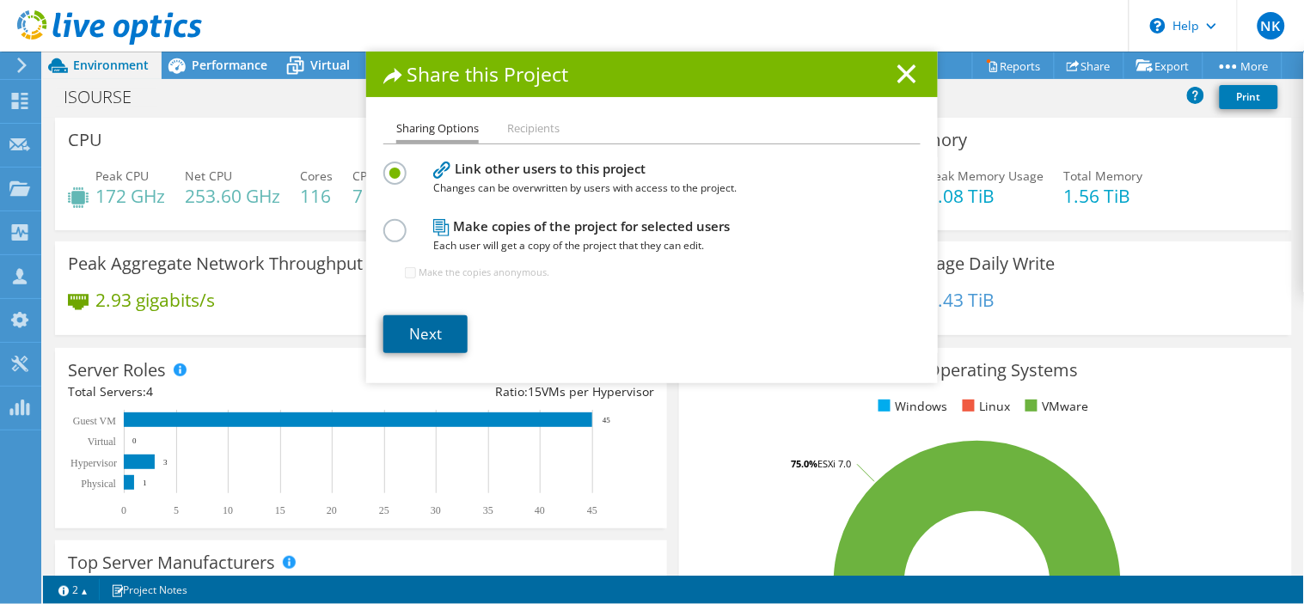
click at [415, 325] on link "Next" at bounding box center [425, 334] width 84 height 38
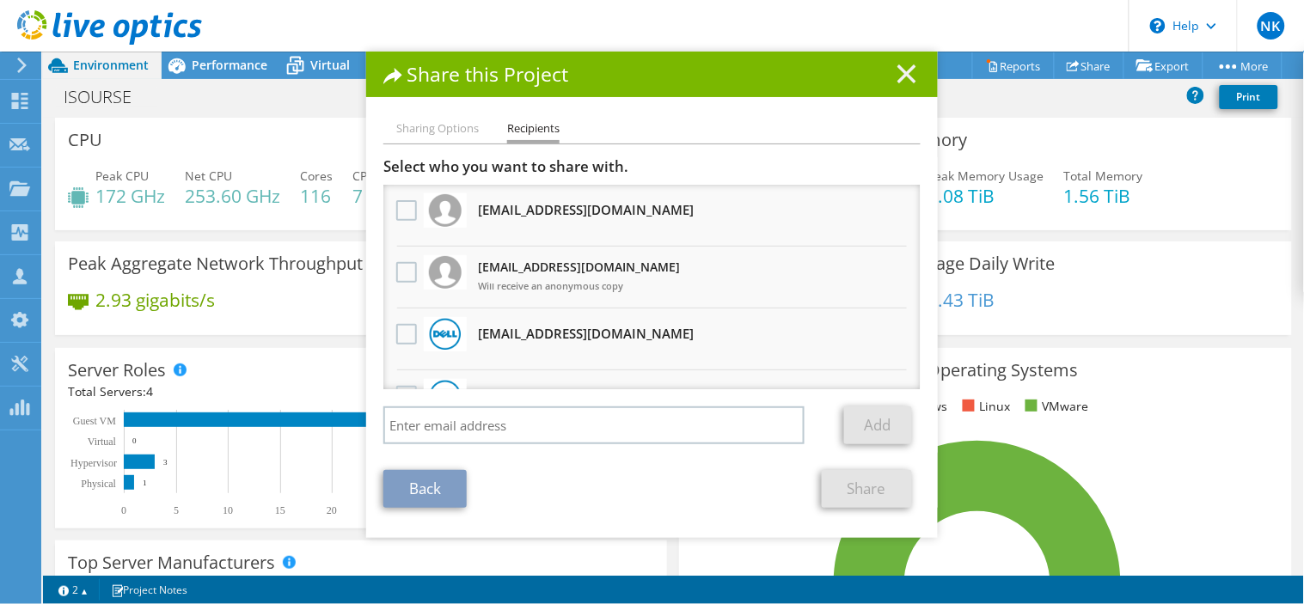
click at [898, 70] on line at bounding box center [906, 73] width 17 height 17
